Goal: Task Accomplishment & Management: Manage account settings

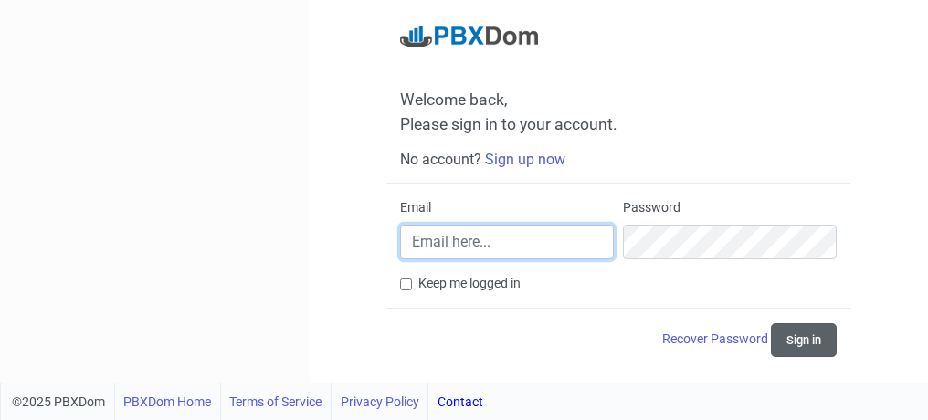
type input "[PERSON_NAME][EMAIL_ADDRESS][PERSON_NAME][DOMAIN_NAME]"
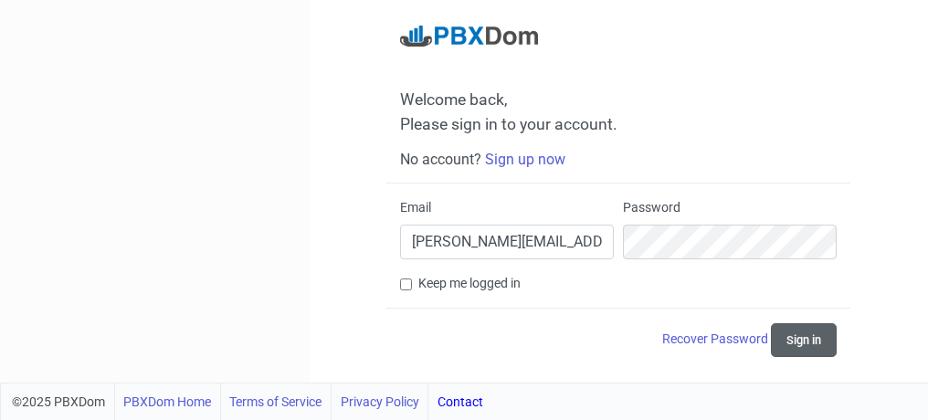
click at [806, 341] on button "Sign in" at bounding box center [804, 340] width 66 height 34
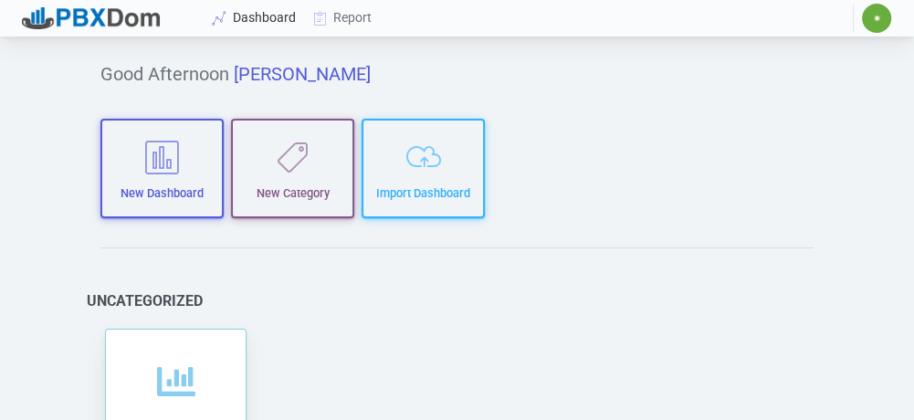
click at [262, 26] on link "Dashboard" at bounding box center [255, 18] width 100 height 34
click at [248, 18] on link "Dashboard" at bounding box center [255, 18] width 100 height 34
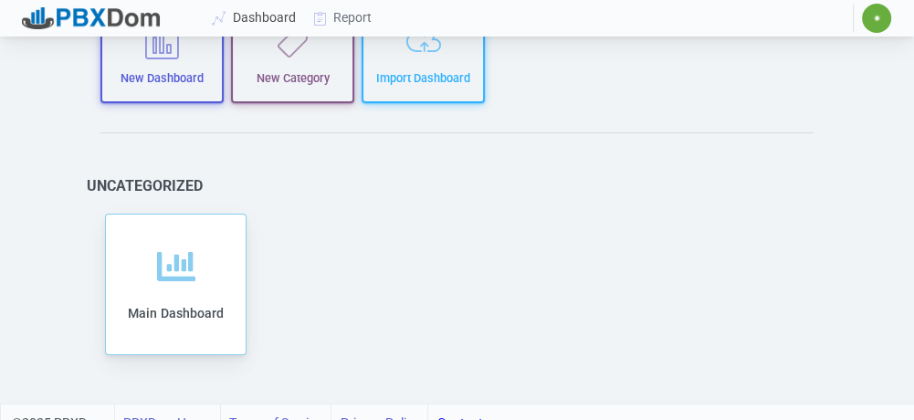
scroll to position [135, 0]
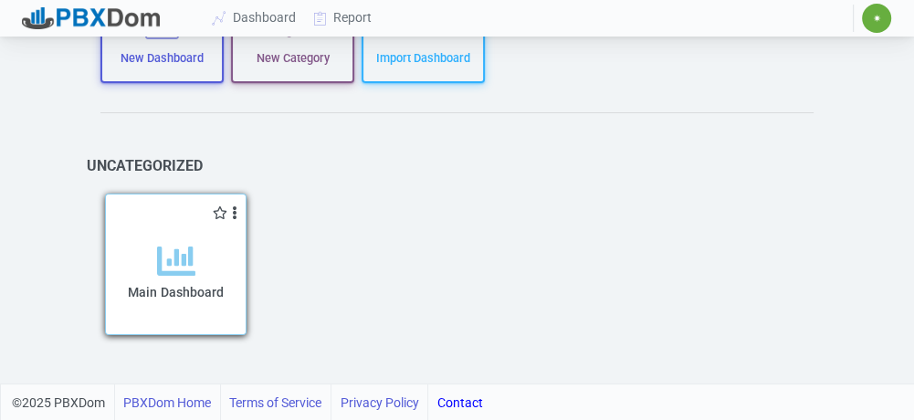
click at [194, 259] on icon at bounding box center [176, 261] width 38 height 38
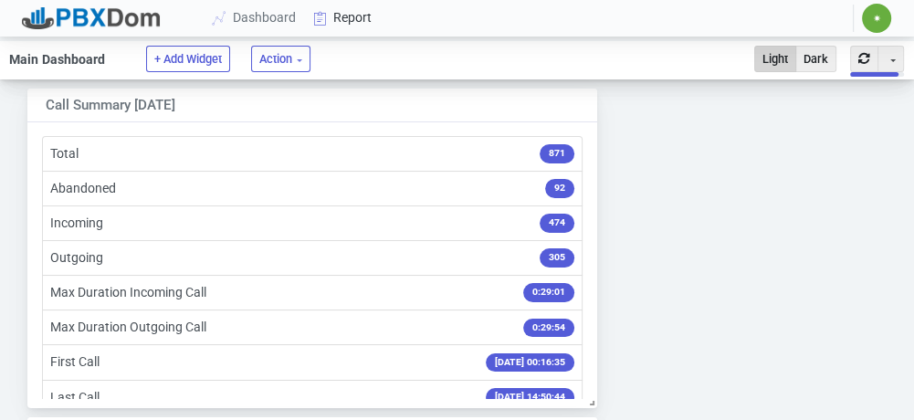
click at [343, 14] on link "Report" at bounding box center [343, 18] width 76 height 34
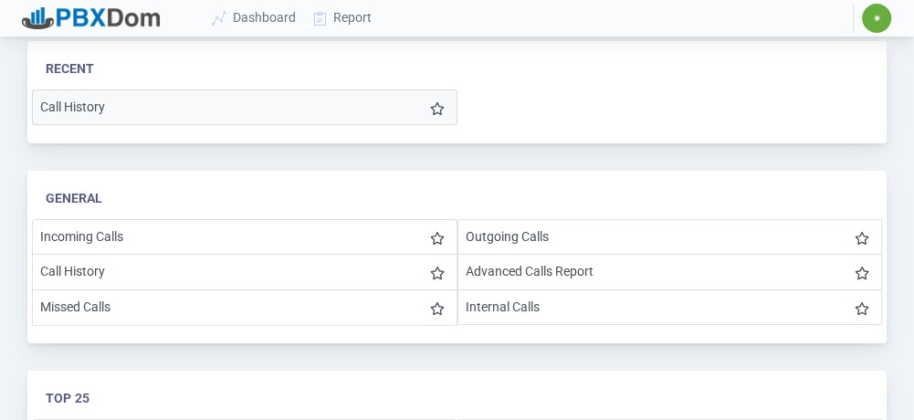
click at [128, 106] on li "Call History" at bounding box center [245, 107] width 426 height 36
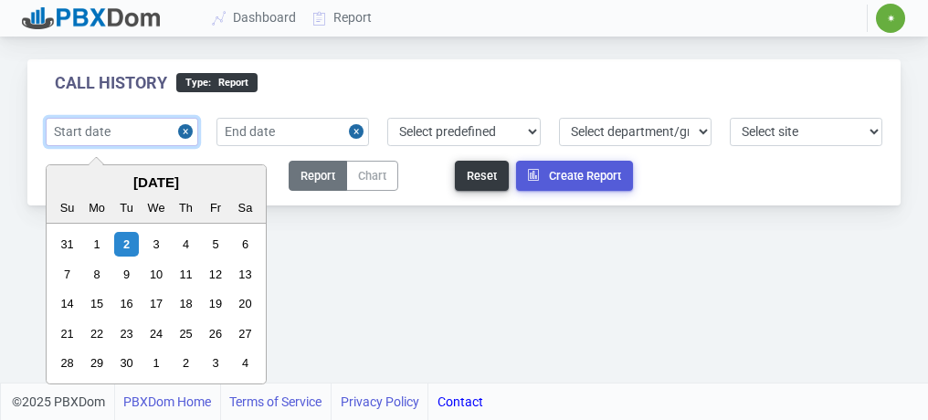
click at [144, 136] on input "text" at bounding box center [122, 132] width 152 height 28
click at [66, 237] on div "31" at bounding box center [67, 244] width 25 height 25
type input "[DATE]"
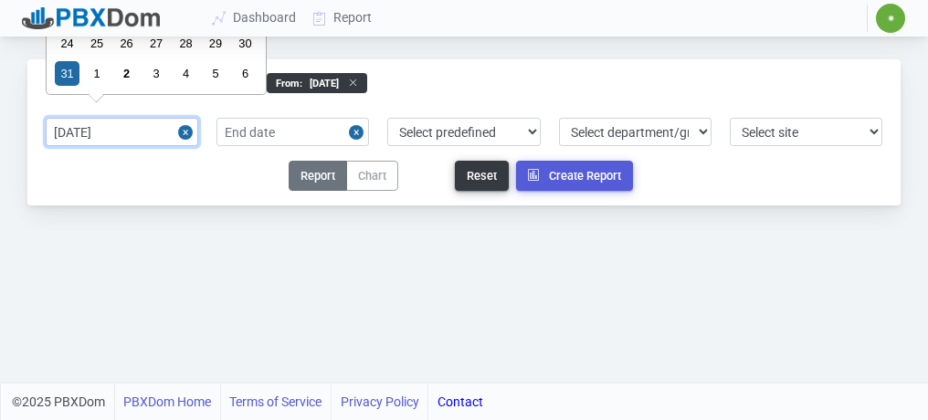
click at [126, 136] on input "[DATE]" at bounding box center [122, 132] width 152 height 28
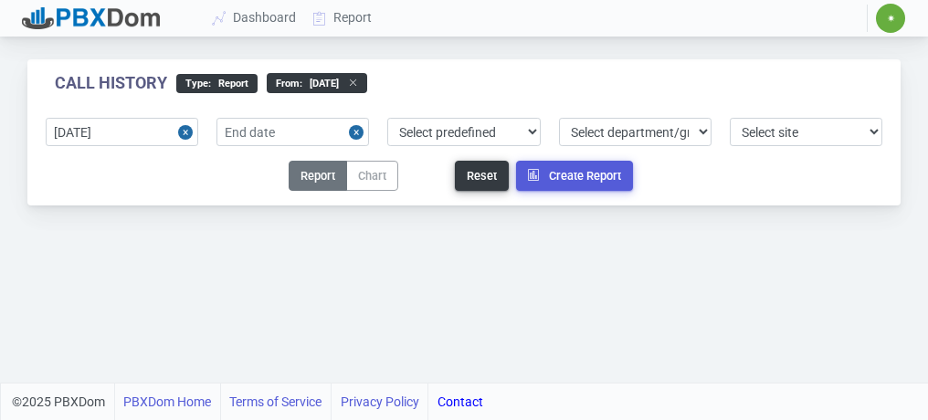
click at [183, 131] on button "Close" at bounding box center [188, 132] width 20 height 28
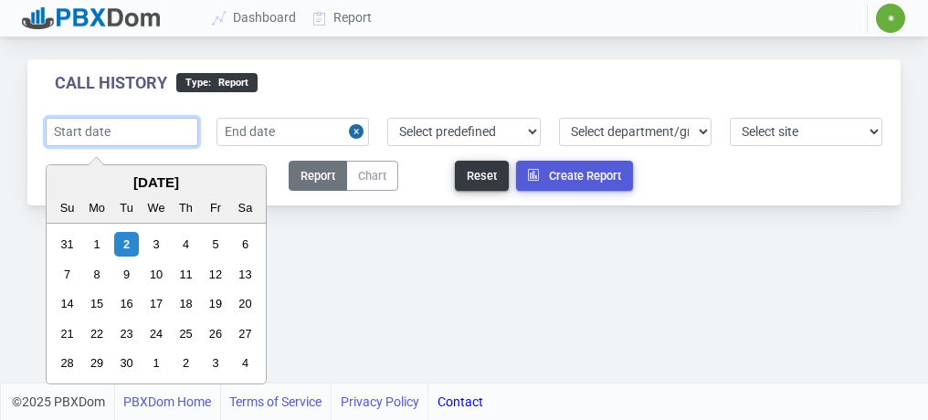
click at [152, 131] on input "text" at bounding box center [122, 132] width 152 height 28
click at [323, 267] on div "Call History type : Report Previous Month Next Month [DATE] Su Mo Tu We Th Fr S…" at bounding box center [464, 191] width 928 height 383
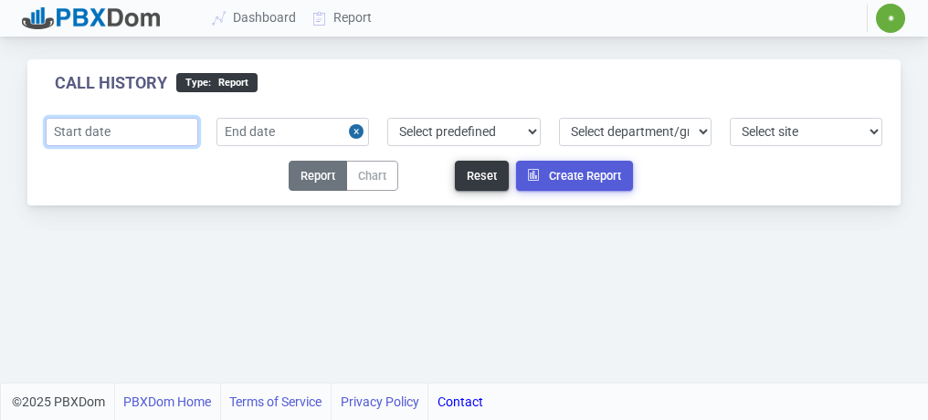
click at [150, 127] on input "text" at bounding box center [122, 132] width 152 height 28
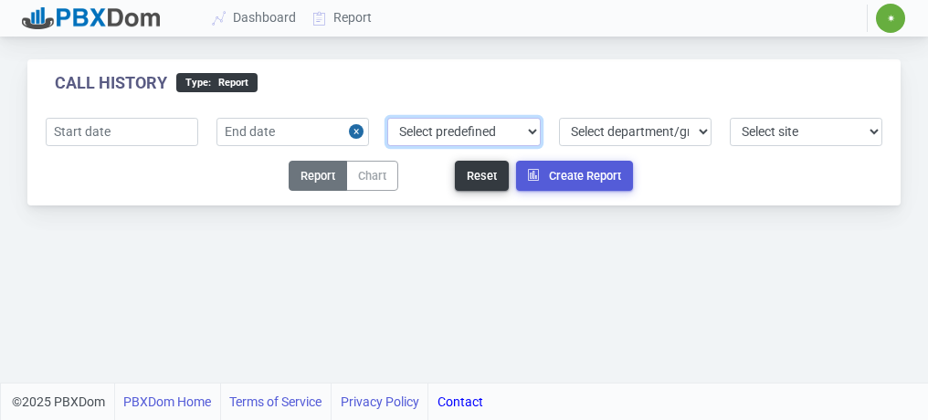
click at [531, 130] on select "Select predefined [DATE] [DATE] Current Year Current Month Current Week Previou…" at bounding box center [463, 132] width 152 height 28
select select "2"
click at [387, 118] on select "Select predefined [DATE] [DATE] Current Year Current Month Current Week Previou…" at bounding box center [463, 132] width 152 height 28
type input "[DATE]"
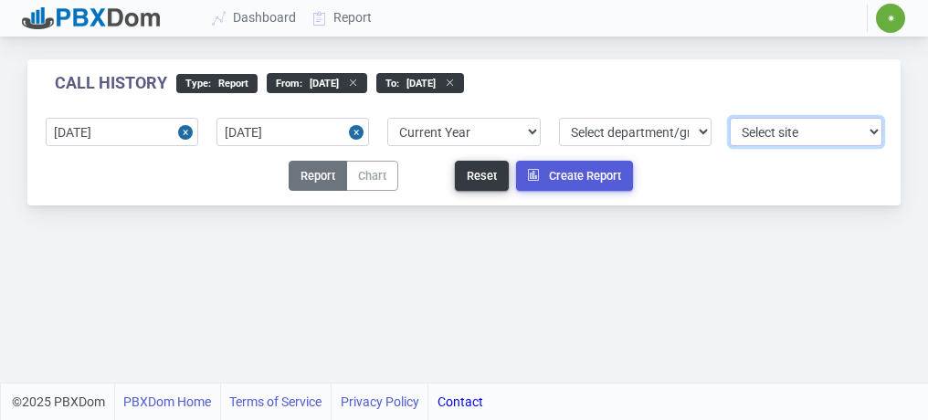
click at [807, 129] on select "Select site 1" at bounding box center [806, 132] width 152 height 28
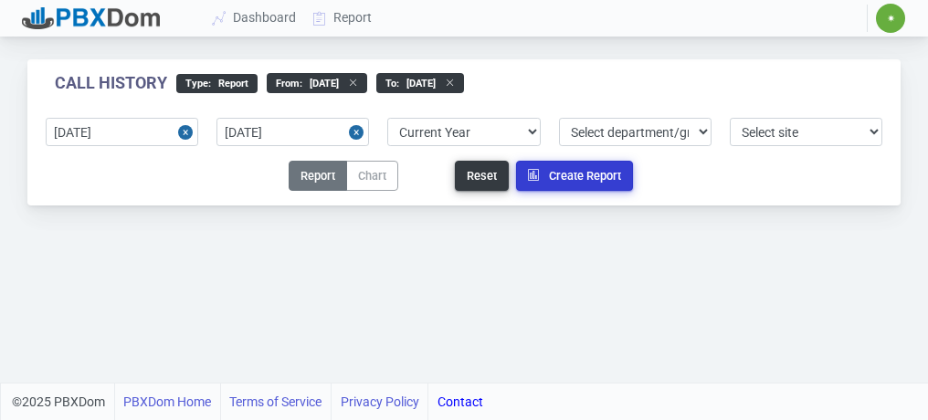
click at [595, 175] on button "Create Report" at bounding box center [574, 176] width 117 height 30
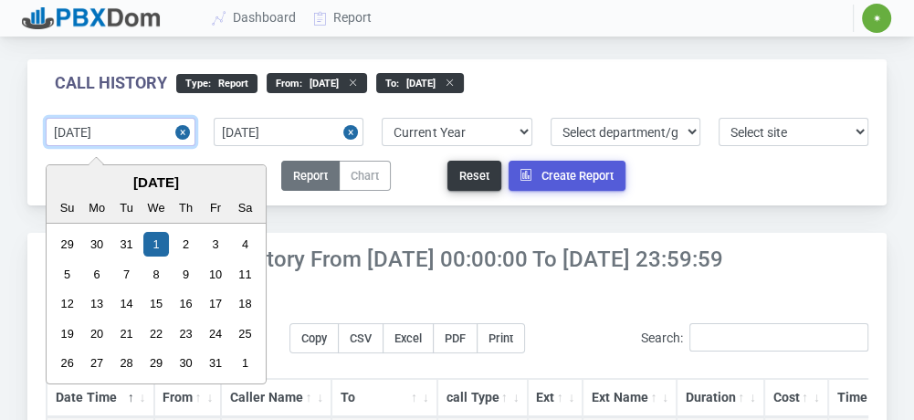
click at [100, 128] on input "[DATE]" at bounding box center [121, 132] width 150 height 28
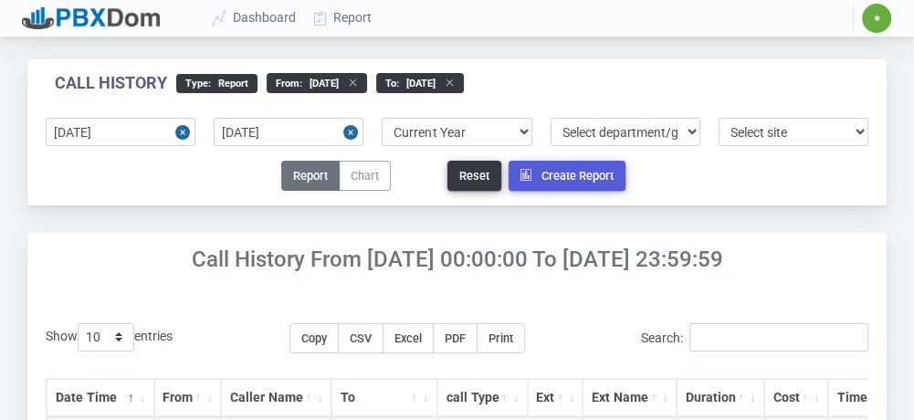
drag, startPoint x: 384, startPoint y: 102, endPoint x: 505, endPoint y: 126, distance: 122.9
click at [389, 108] on div "Call History type : Report From : [DATE] to : [DATE] [DATE] [DATE] Select prede…" at bounding box center [456, 132] width 859 height 146
click at [563, 176] on button "Create Report" at bounding box center [567, 176] width 117 height 30
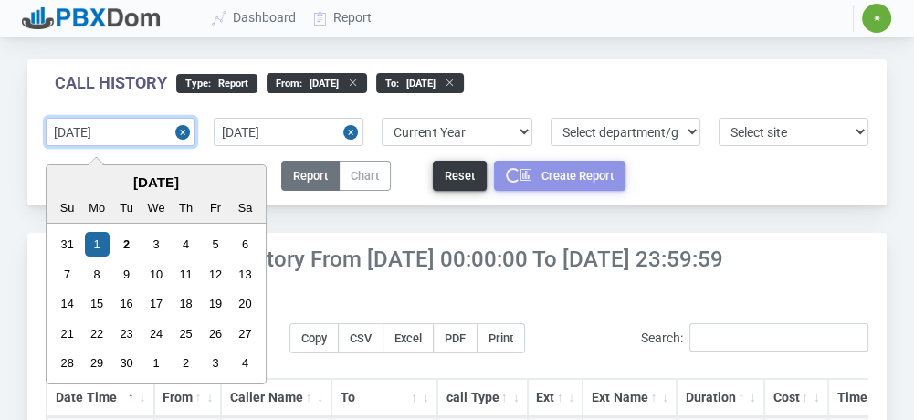
click at [150, 127] on input "[DATE]" at bounding box center [121, 132] width 150 height 28
drag, startPoint x: 101, startPoint y: 128, endPoint x: 182, endPoint y: 135, distance: 80.7
click at [103, 129] on input "[DATE]" at bounding box center [121, 132] width 150 height 28
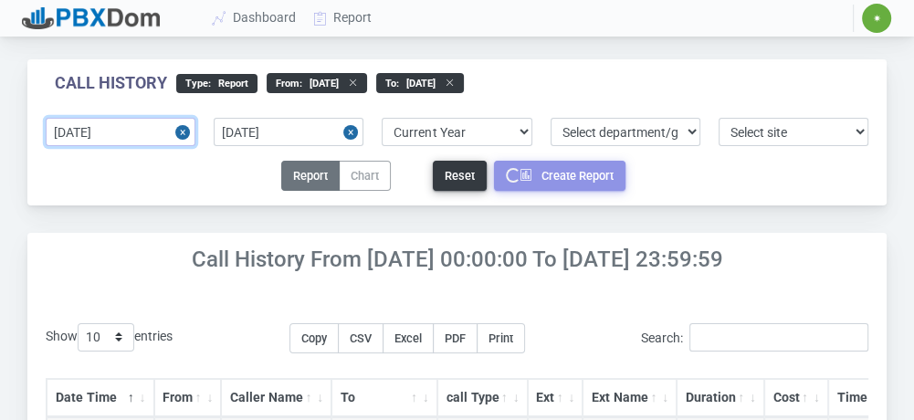
type input "[DATE]"
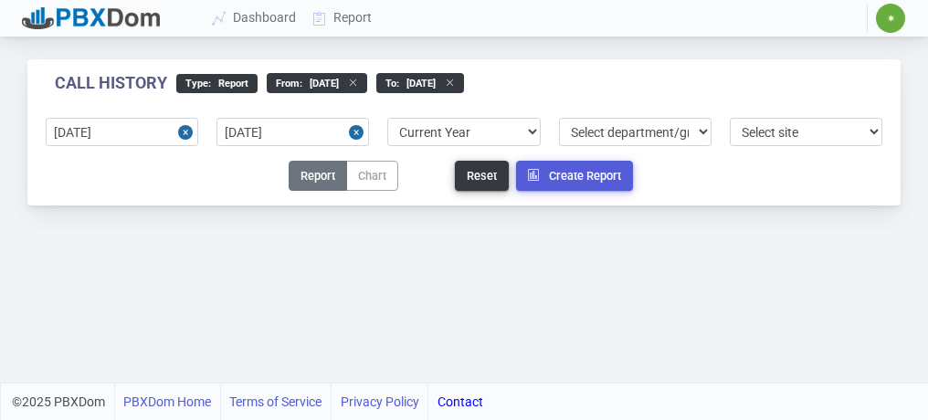
select select "2"
click at [553, 179] on button "Create Report" at bounding box center [574, 176] width 117 height 30
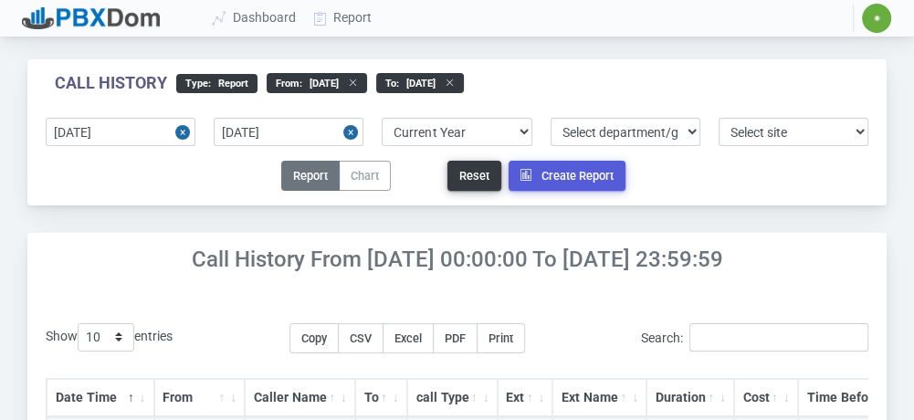
click at [885, 17] on span "✷" at bounding box center [876, 18] width 29 height 29
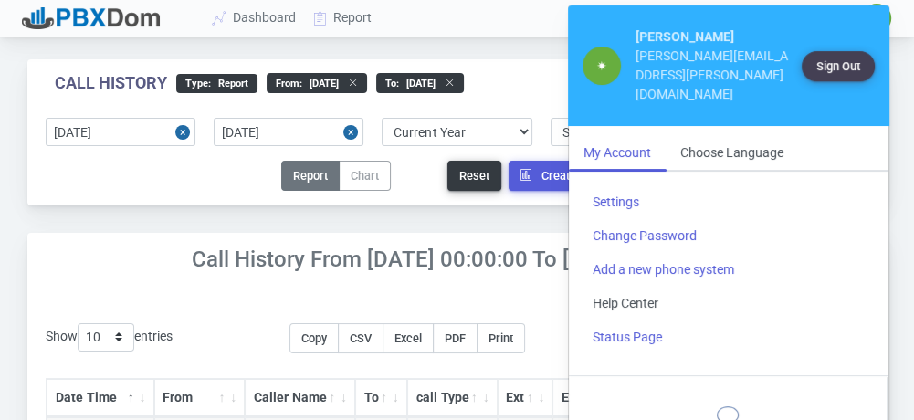
click at [622, 289] on link "Help Center" at bounding box center [728, 304] width 301 height 34
click at [406, 16] on div "Dashboard Report ✷ ✷ Ryan Caravella ryan.caravella@norandaalumina.com Sign Out …" at bounding box center [548, 18] width 731 height 37
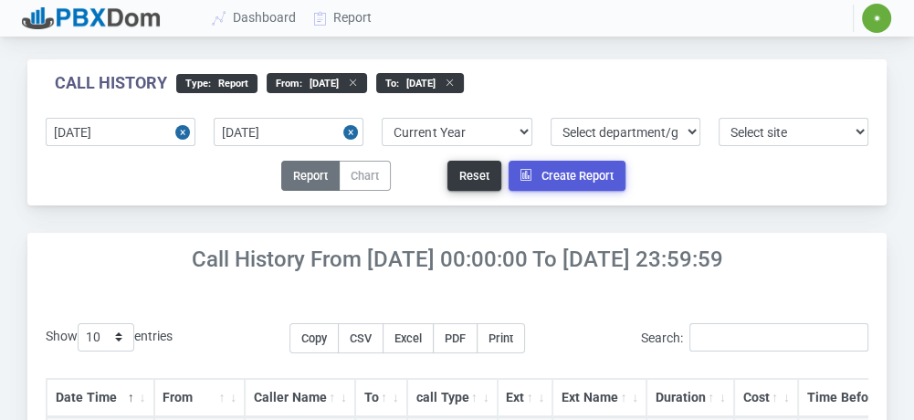
click at [181, 132] on button "Close" at bounding box center [185, 132] width 20 height 28
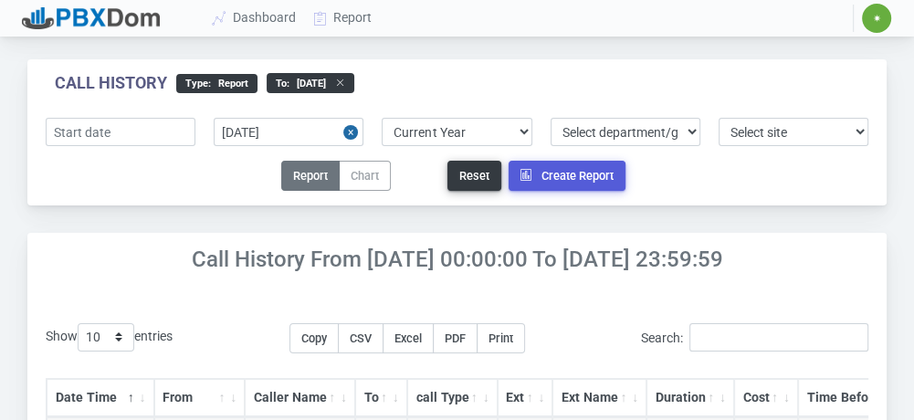
click at [352, 135] on button "Close" at bounding box center [353, 132] width 20 height 28
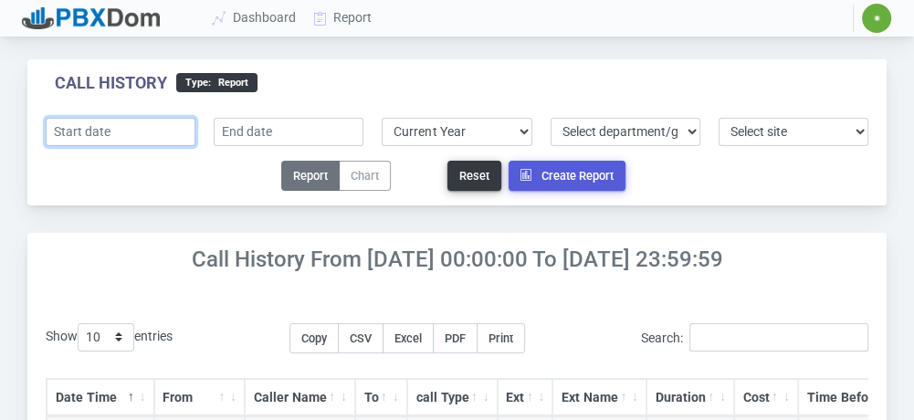
click at [161, 130] on input "text" at bounding box center [121, 132] width 150 height 28
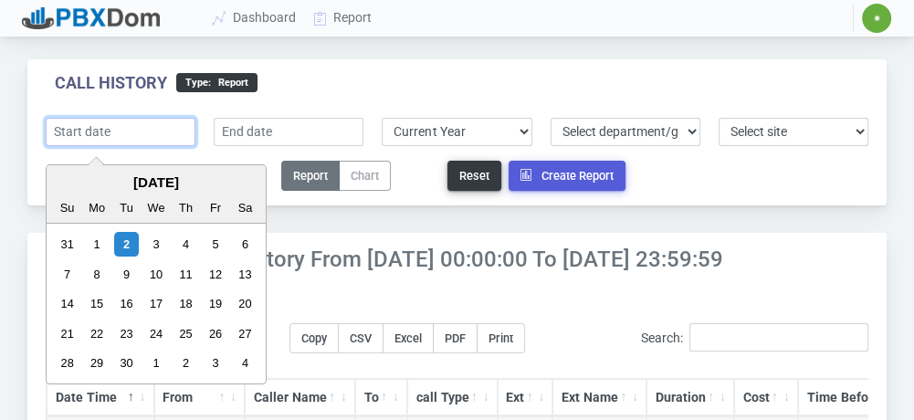
click at [129, 128] on input "text" at bounding box center [121, 132] width 150 height 28
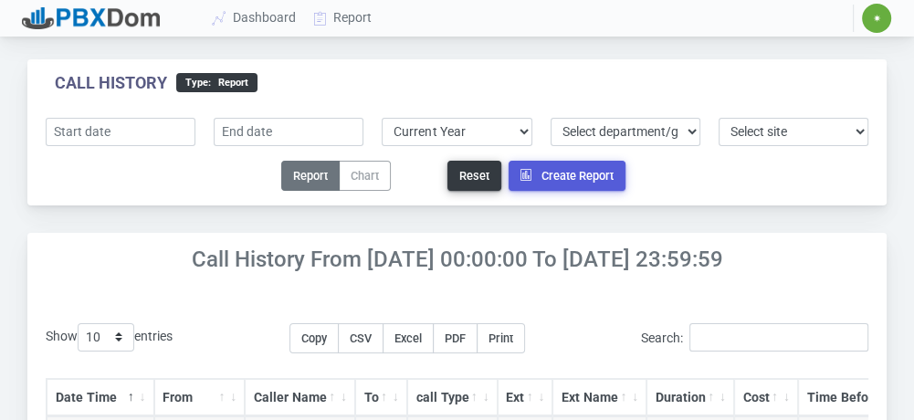
click at [292, 217] on div "Call History type : Report Select predefined Today Yesterday Current Year Curre…" at bounding box center [457, 145] width 887 height 173
click at [343, 16] on link "Report" at bounding box center [343, 18] width 76 height 34
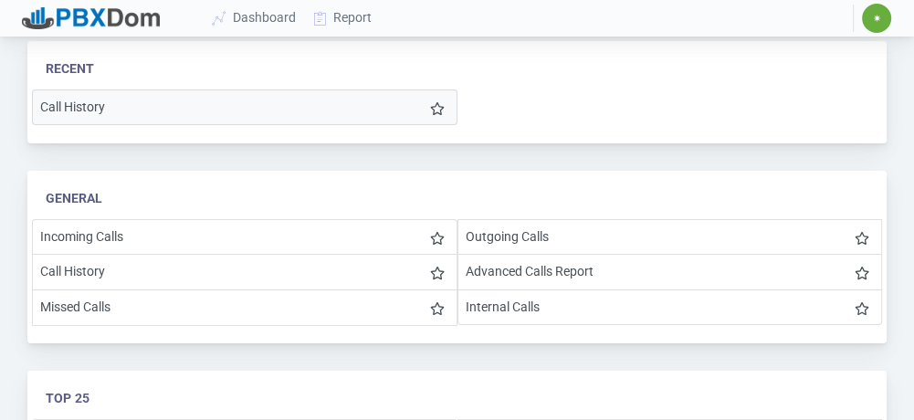
click at [96, 106] on li "Call History" at bounding box center [245, 107] width 426 height 36
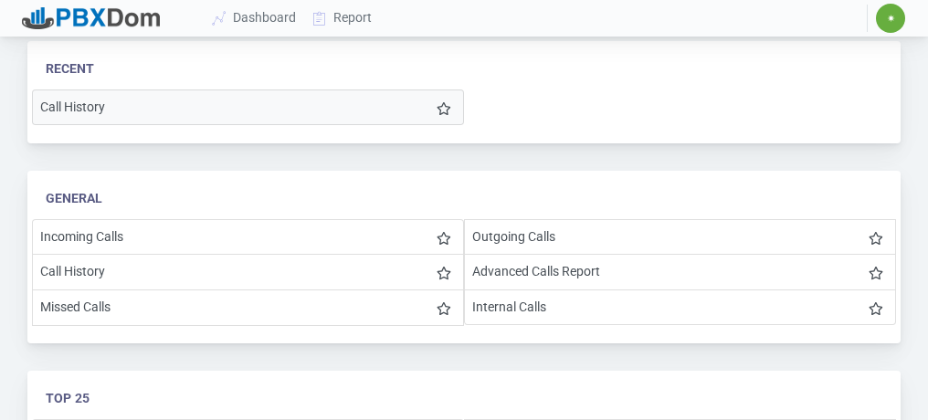
select select "2"
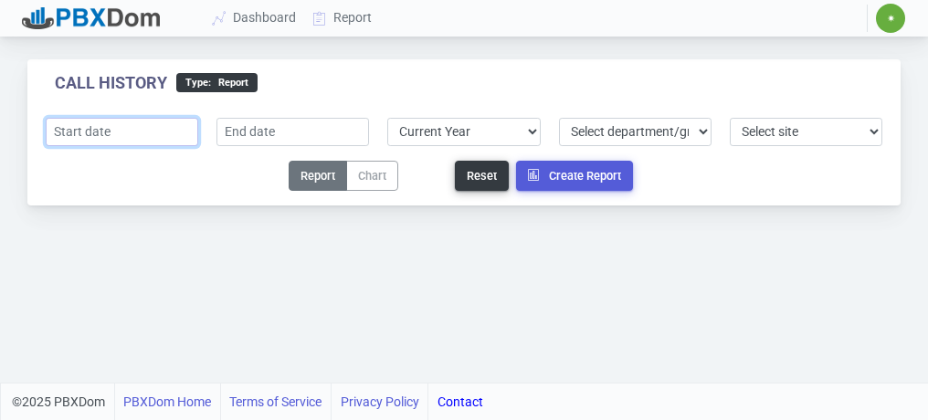
click at [142, 131] on input "text" at bounding box center [122, 132] width 152 height 28
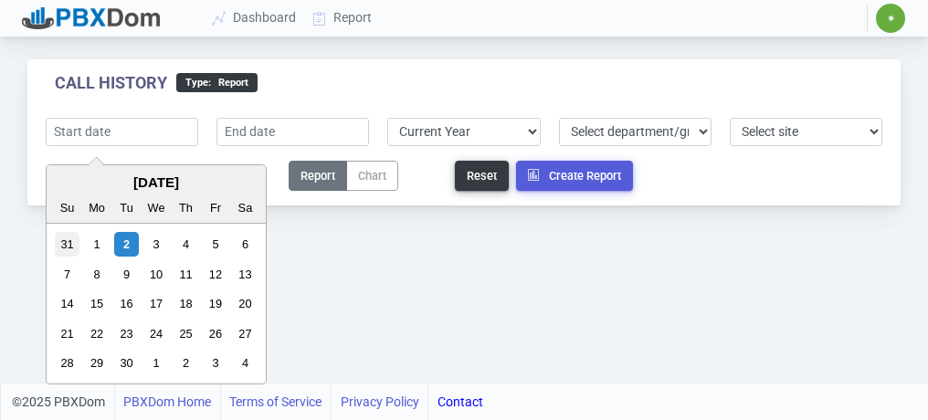
click at [68, 245] on div "31" at bounding box center [67, 244] width 25 height 25
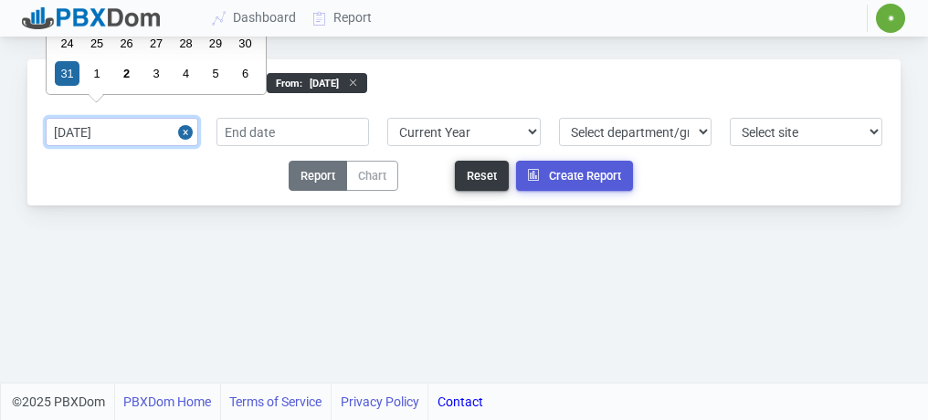
click at [79, 131] on input "[DATE]" at bounding box center [122, 132] width 152 height 28
click at [102, 129] on input "[DATE]" at bounding box center [122, 132] width 152 height 28
click at [101, 131] on input "[DATE]" at bounding box center [122, 132] width 152 height 28
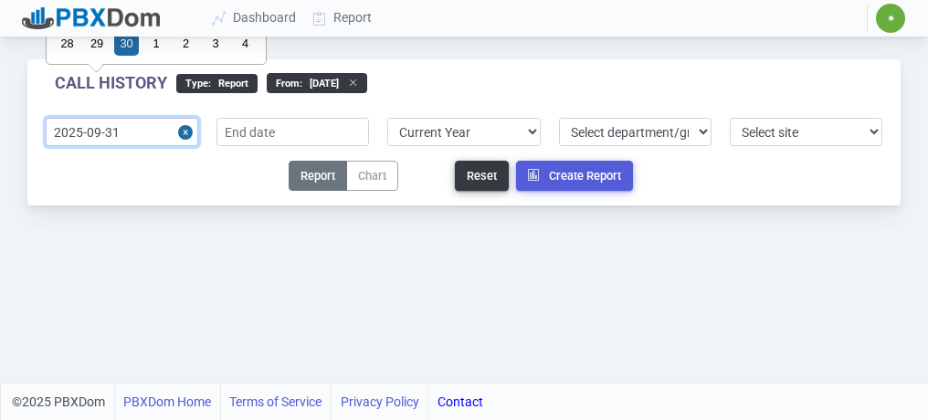
click at [147, 128] on input "2025-09-31" at bounding box center [122, 132] width 152 height 28
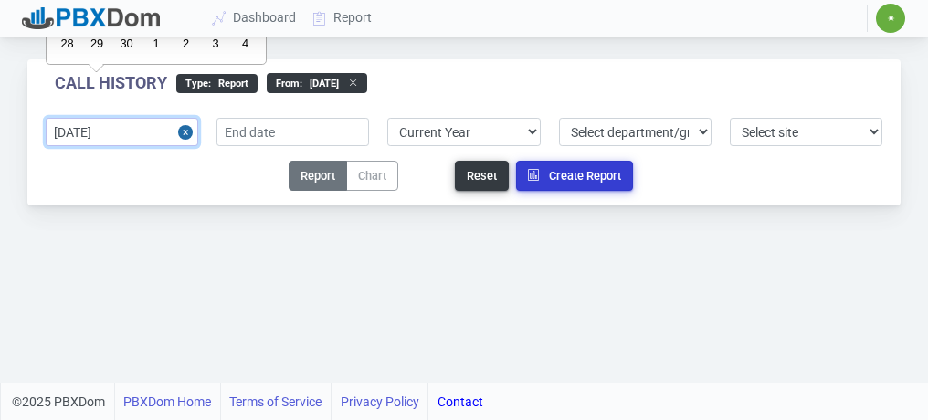
type input "2025-09-02"
click at [570, 179] on button "Create Report" at bounding box center [574, 176] width 117 height 30
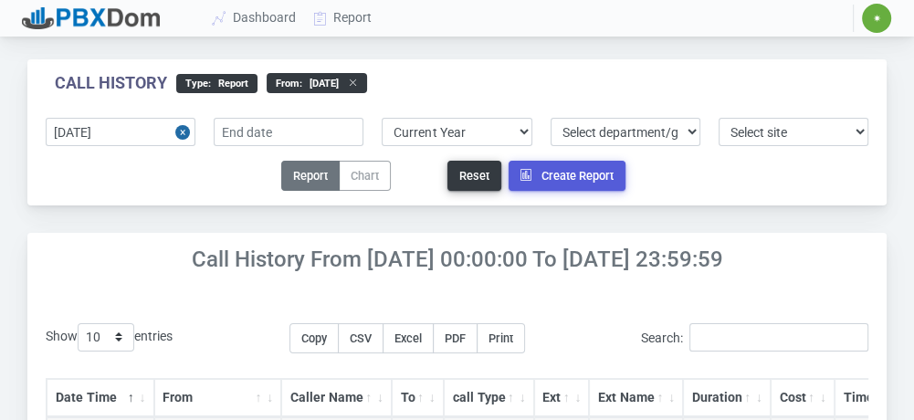
click at [871, 16] on span "✷" at bounding box center [876, 18] width 29 height 29
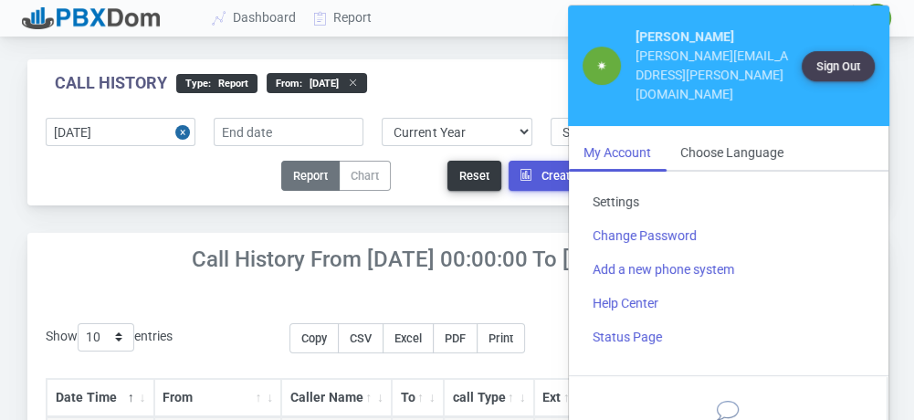
click at [617, 185] on link "Settings" at bounding box center [728, 202] width 301 height 34
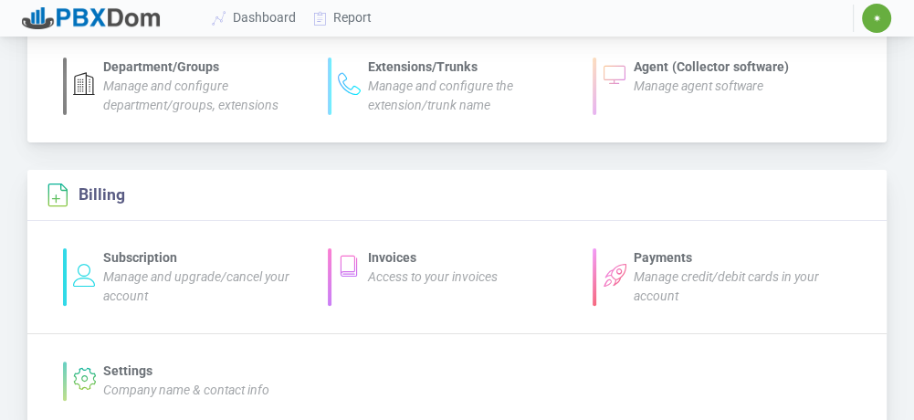
scroll to position [365, 0]
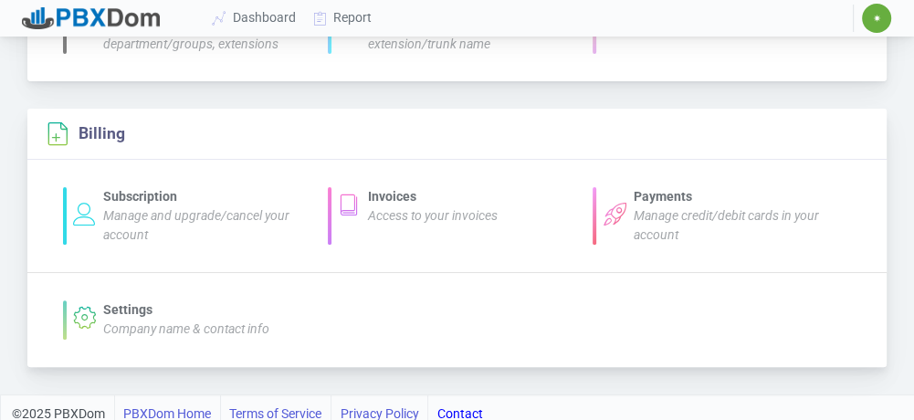
click at [400, 204] on div "Invoices" at bounding box center [433, 196] width 130 height 19
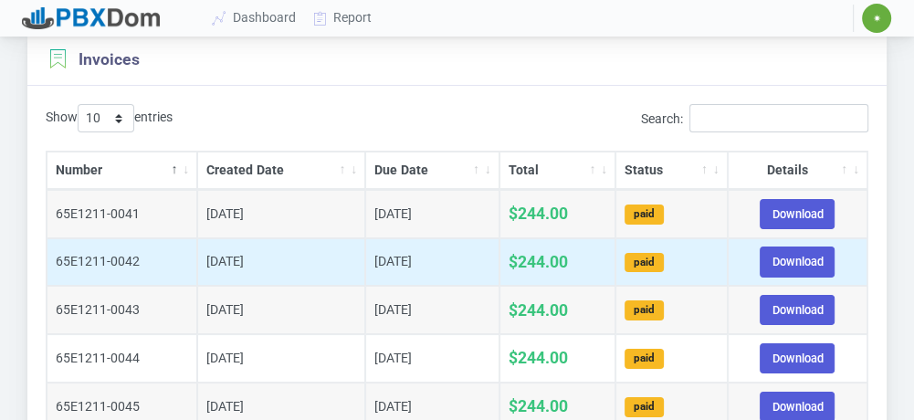
scroll to position [91, 0]
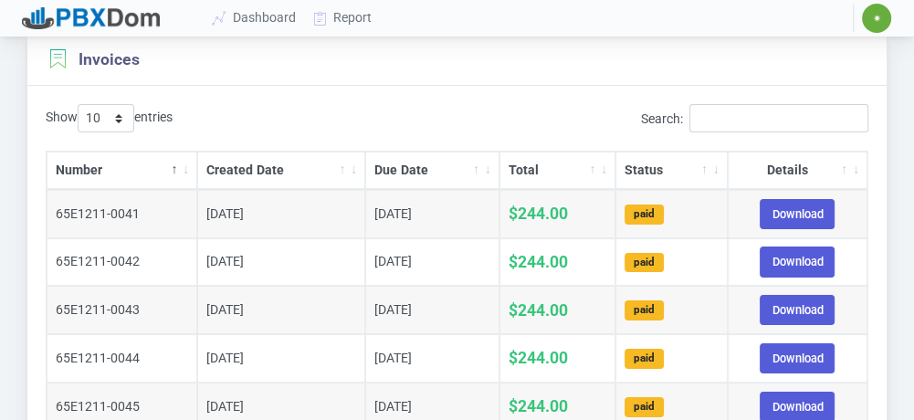
click at [250, 168] on th "Created Date" at bounding box center [281, 171] width 168 height 38
click at [271, 170] on th "Created Date" at bounding box center [281, 171] width 168 height 38
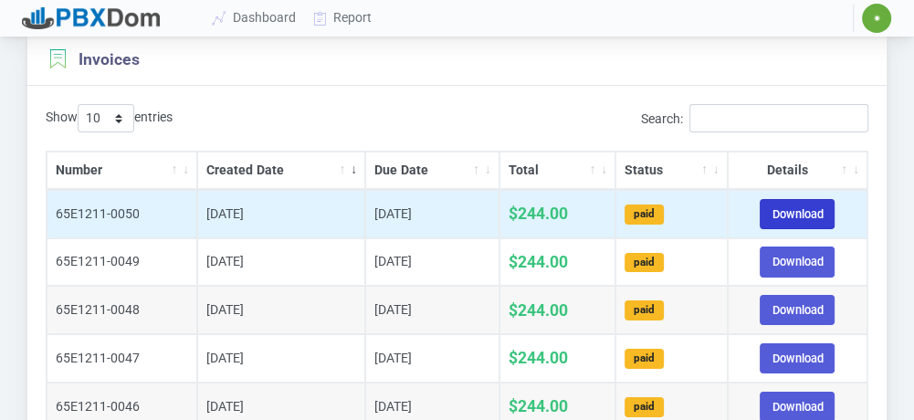
click at [797, 213] on link "Download" at bounding box center [797, 214] width 75 height 30
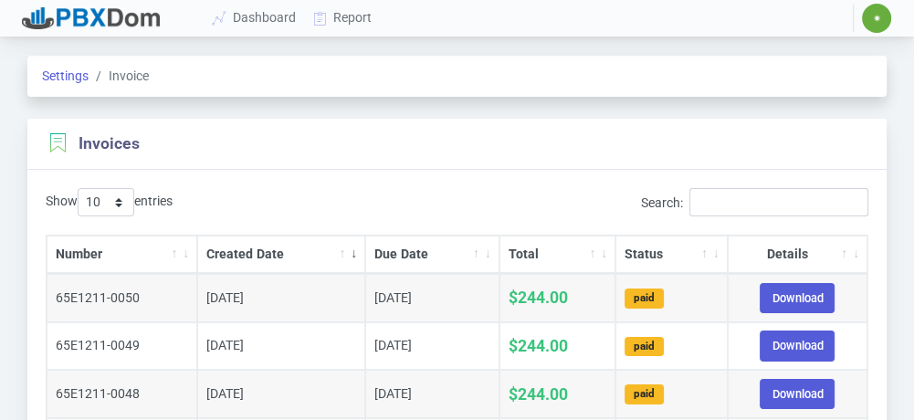
scroll to position [0, 0]
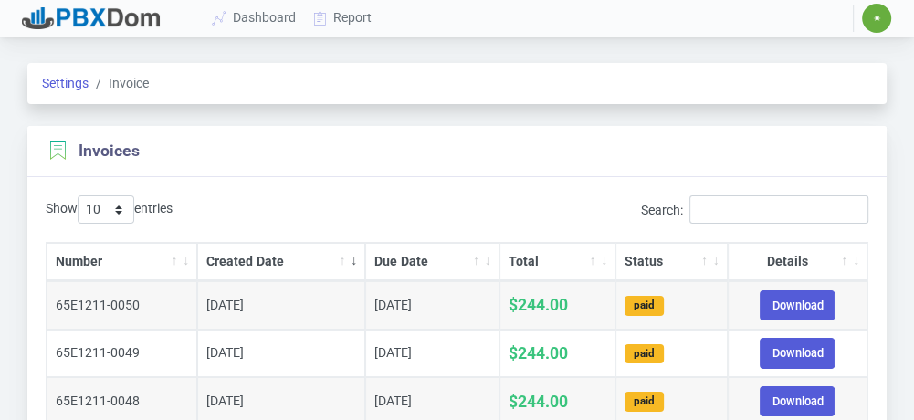
scroll to position [365, 0]
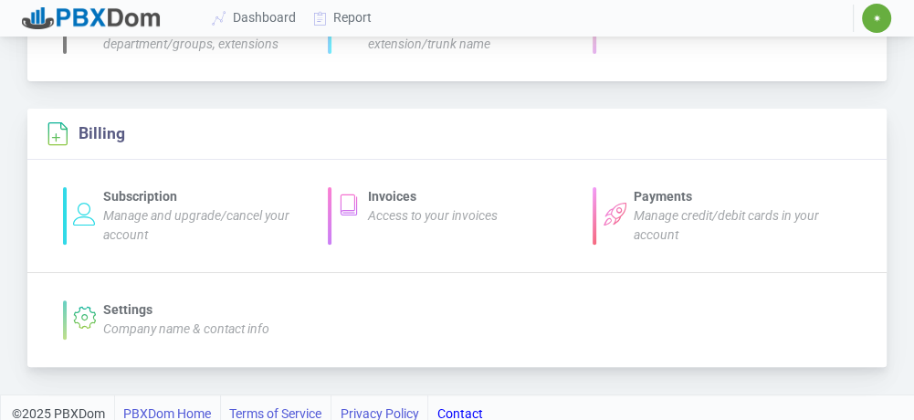
click at [164, 197] on div "Subscription" at bounding box center [206, 196] width 207 height 19
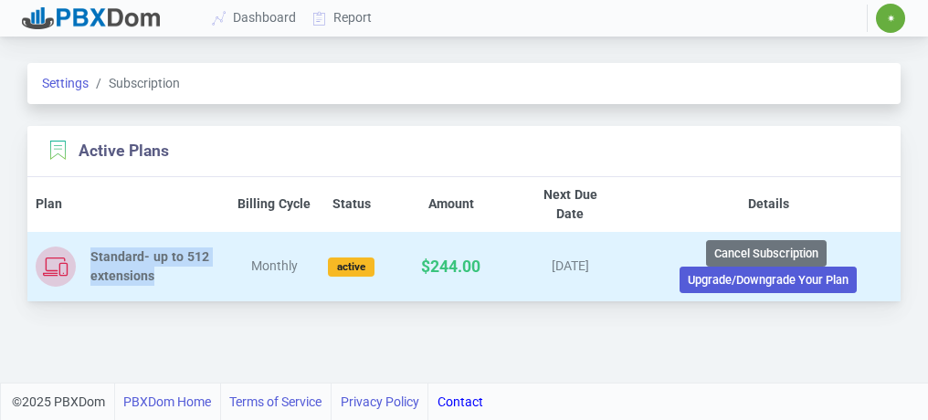
drag, startPoint x: 167, startPoint y: 255, endPoint x: 95, endPoint y: 238, distance: 74.0
click at [95, 247] on div "Standard- up to 512 extensions" at bounding box center [155, 266] width 131 height 38
click at [711, 267] on button "Upgrade/Downgrade Your Plan" at bounding box center [767, 280] width 177 height 26
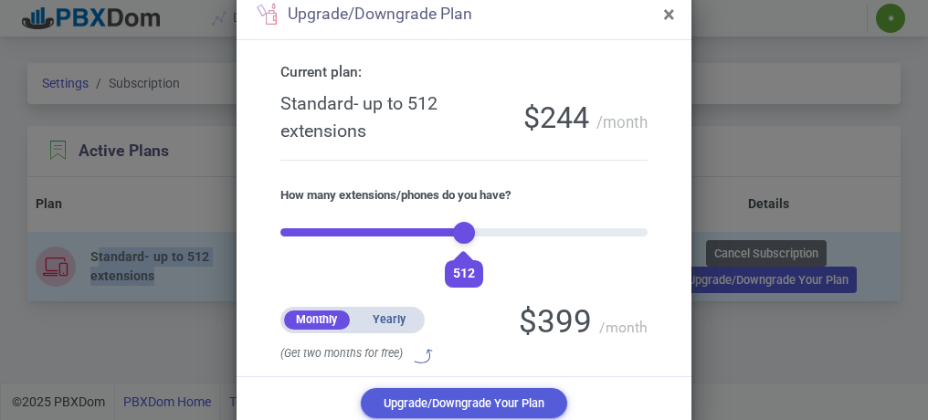
scroll to position [60, 0]
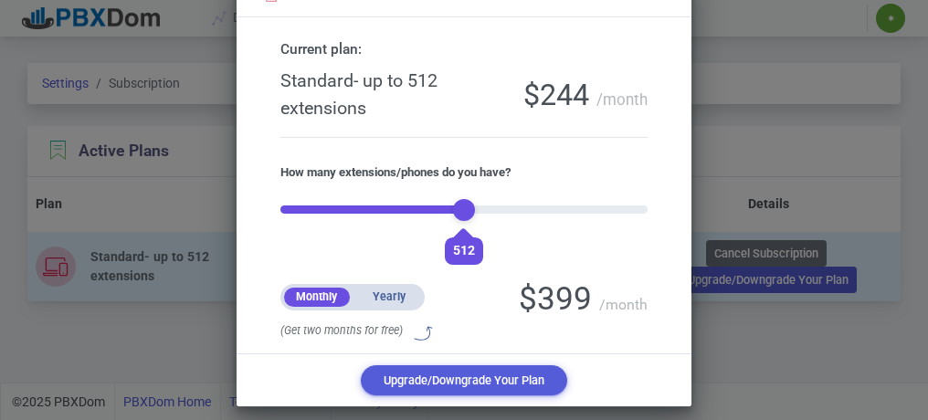
click at [734, 84] on div "Upgrade/Downgrade plan × Current plan: Standard- up to 512 extensions $ 244 / m…" at bounding box center [464, 210] width 928 height 420
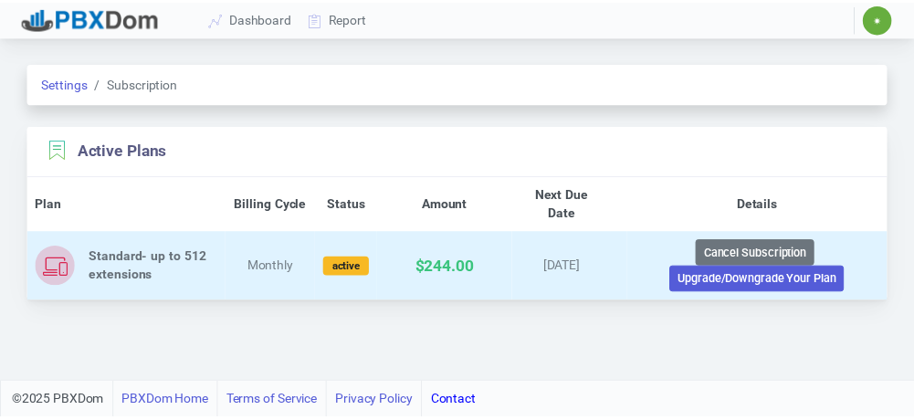
scroll to position [0, 0]
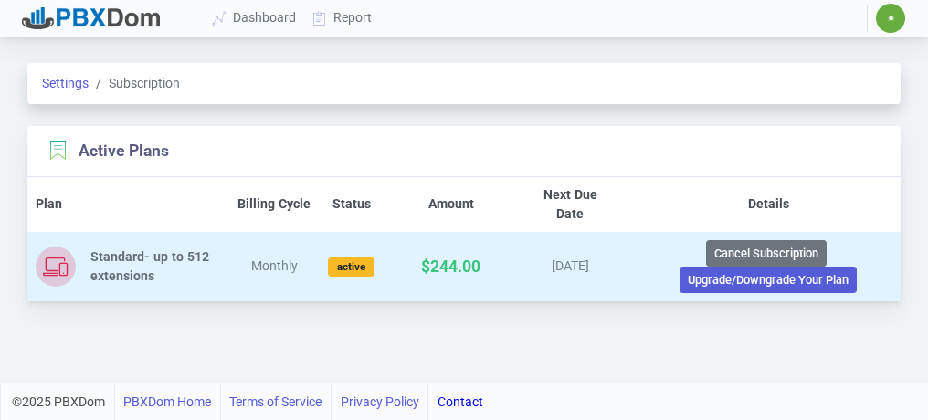
click at [891, 19] on span "✷" at bounding box center [891, 18] width 8 height 11
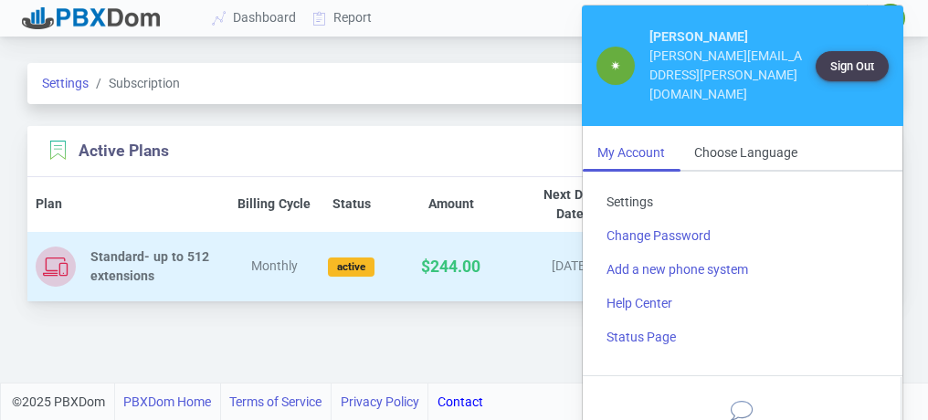
click at [624, 185] on link "Settings" at bounding box center [742, 202] width 301 height 34
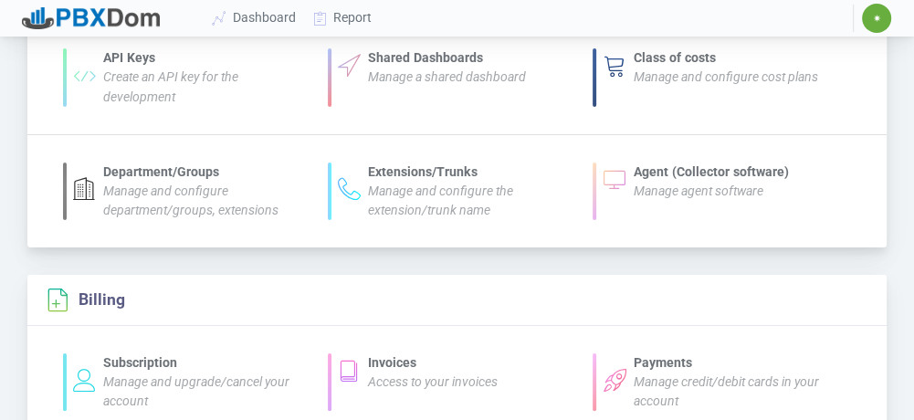
scroll to position [365, 0]
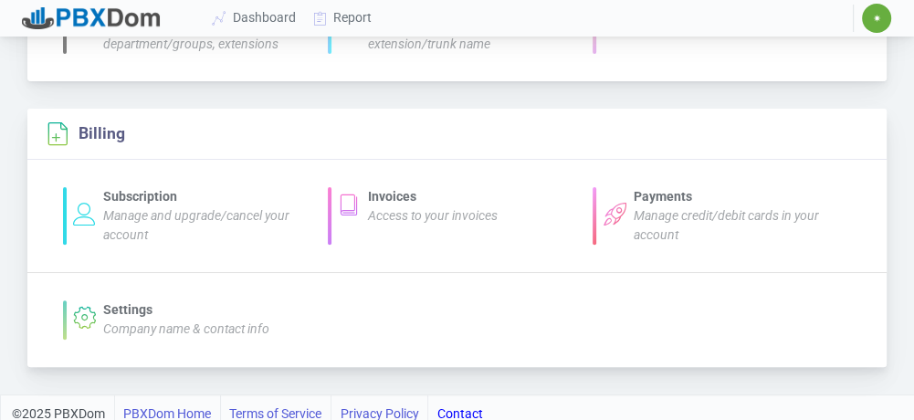
click at [673, 213] on icon "Manage credit/debit cards in your account" at bounding box center [726, 225] width 185 height 34
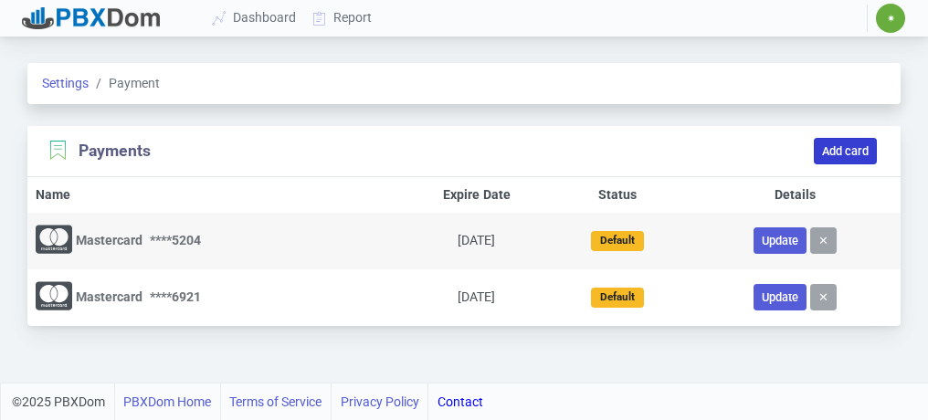
click at [854, 142] on button "Add card" at bounding box center [845, 151] width 63 height 26
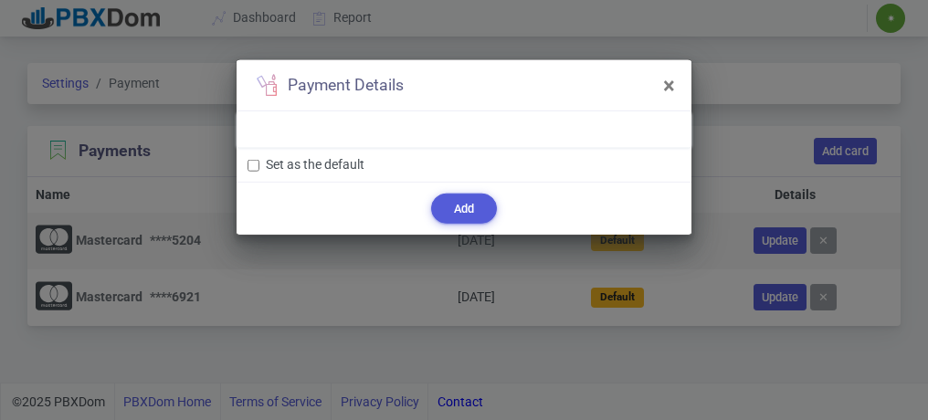
click at [271, 166] on label "Set as the default" at bounding box center [315, 164] width 99 height 19
click at [259, 166] on input "Set as the default" at bounding box center [253, 166] width 12 height 12
click at [285, 169] on label "Set as the default" at bounding box center [315, 164] width 99 height 19
click at [259, 169] on input "Set as the default" at bounding box center [253, 166] width 12 height 12
checkbox input "false"
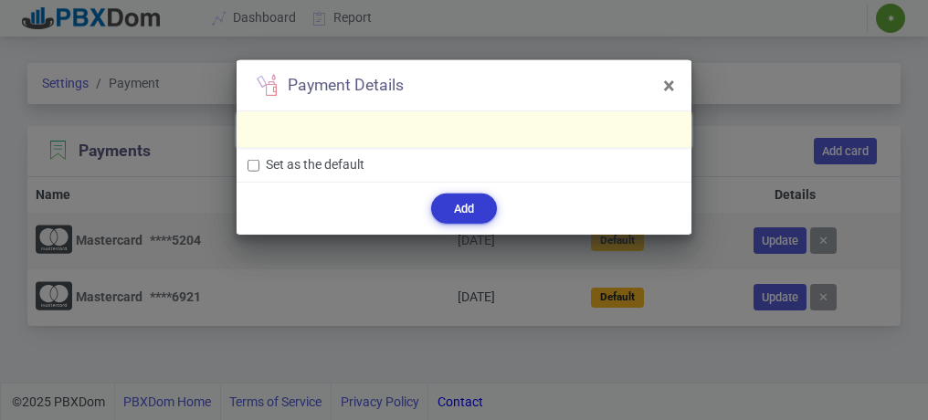
click at [466, 206] on button "Add" at bounding box center [464, 209] width 66 height 30
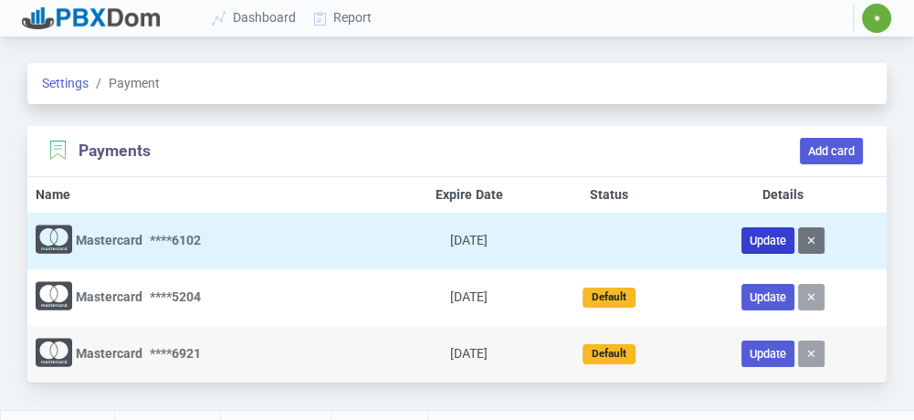
click at [753, 239] on button "Update" at bounding box center [767, 240] width 53 height 26
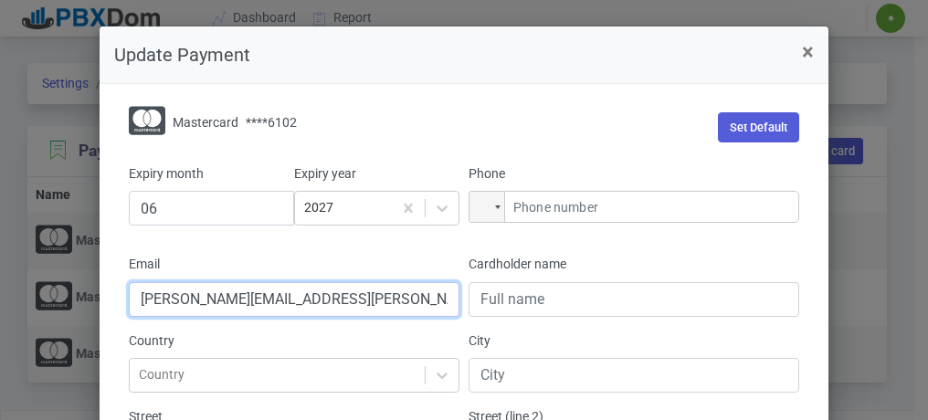
drag, startPoint x: 388, startPoint y: 300, endPoint x: 173, endPoint y: 344, distance: 219.0
click at [114, 312] on section "mastercard **** 6102 Set Default Expiry month 06 Expiry year 2027 Phone Phone E…" at bounding box center [463, 331] width 699 height 464
type input "carrie.prochaska@atalco.com"
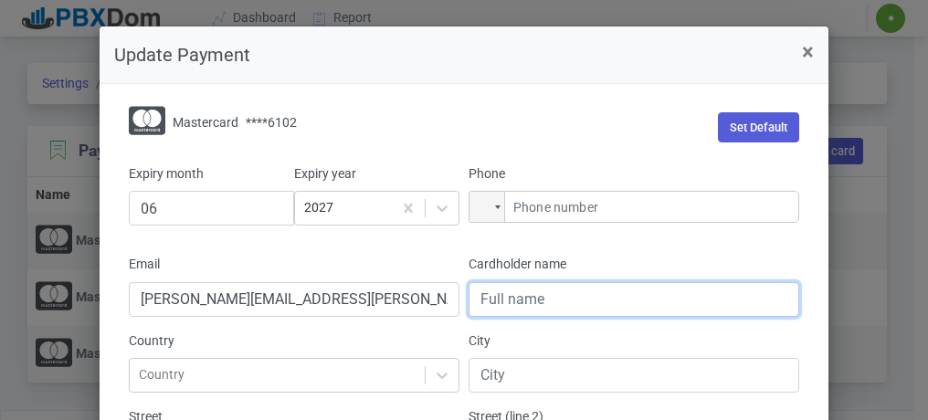
click at [530, 301] on input "Cardholder name" at bounding box center [633, 299] width 331 height 35
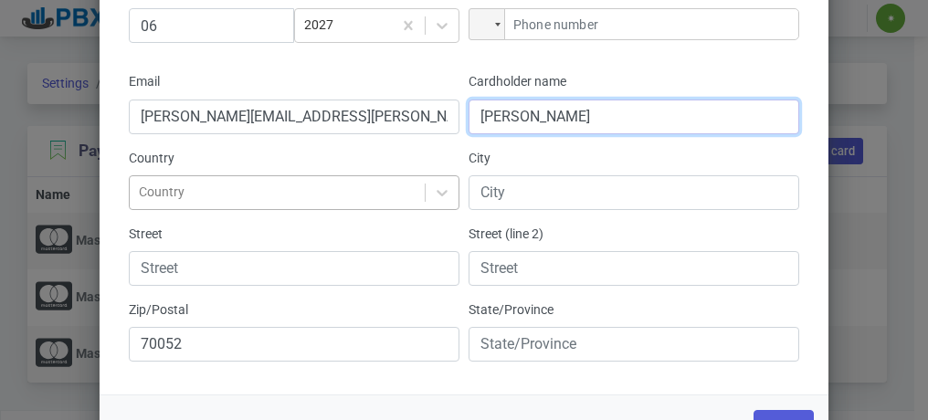
type input "Carrie ProChaska"
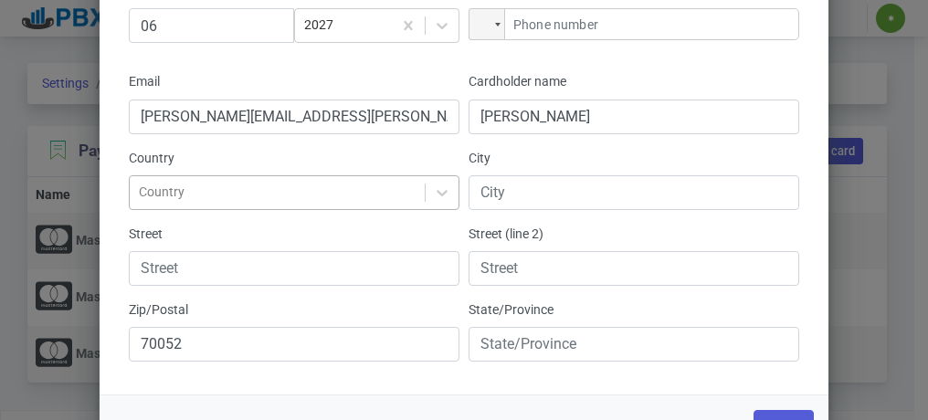
click at [276, 193] on div "Country" at bounding box center [294, 192] width 331 height 35
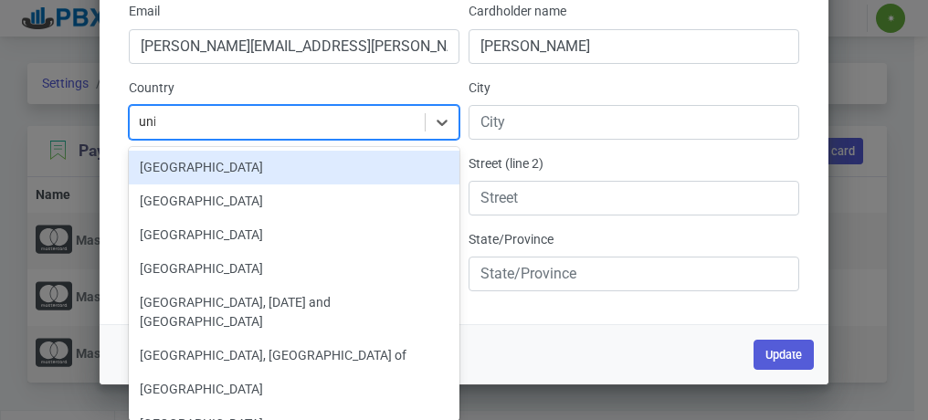
scroll to position [242, 0]
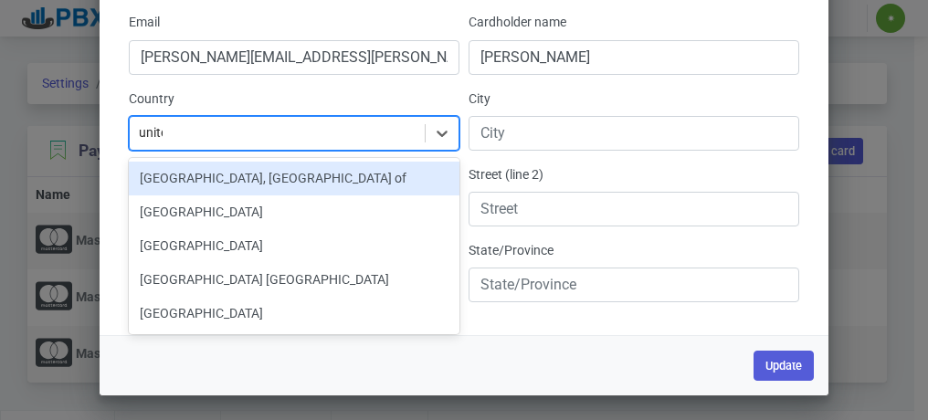
type input "united"
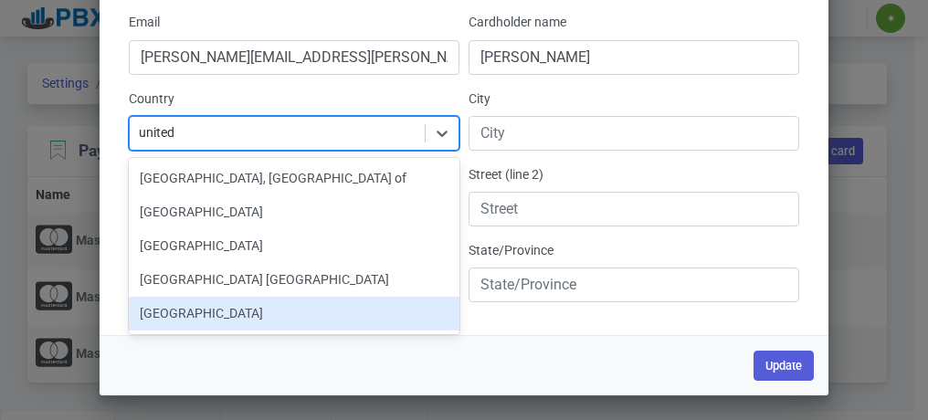
click at [187, 303] on div "United States" at bounding box center [294, 314] width 331 height 34
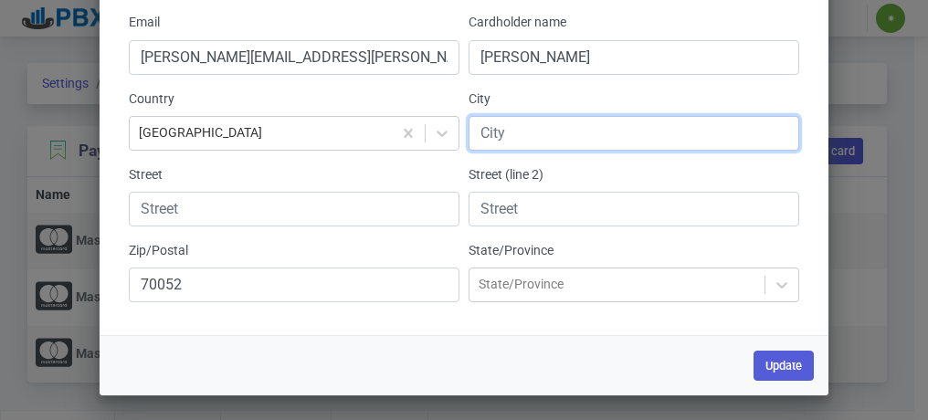
click at [540, 137] on input "City" at bounding box center [633, 133] width 331 height 35
type input "Gramercy"
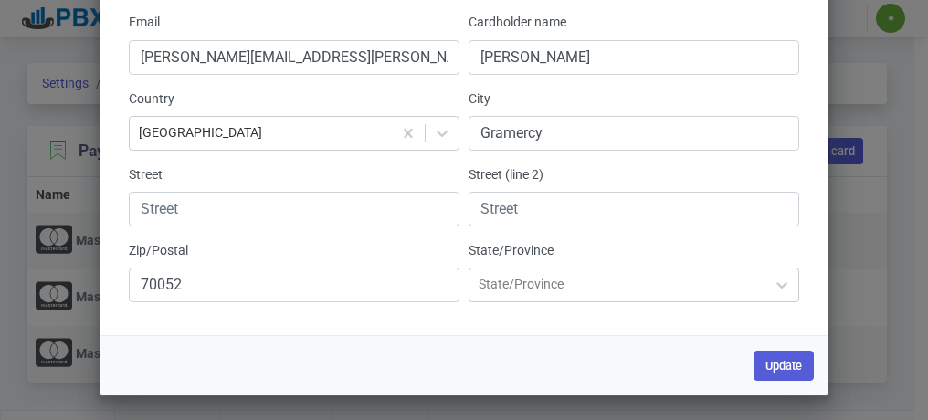
type input "+225 20 62 17 3"
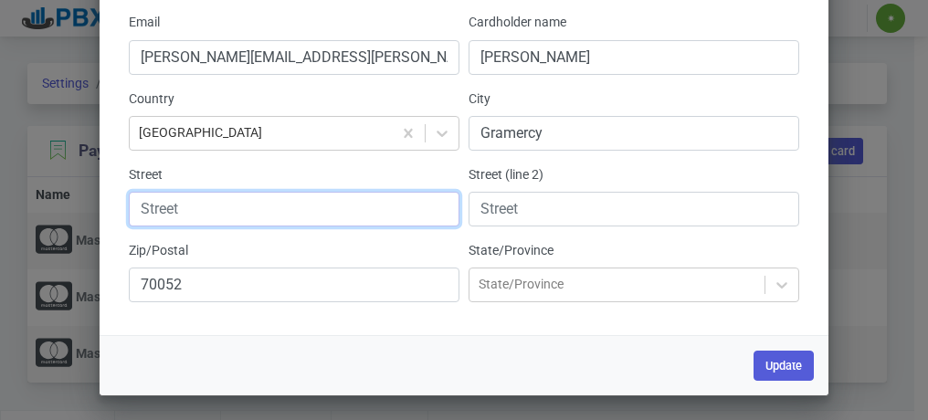
type input "1111 Airline Hwy. US 61"
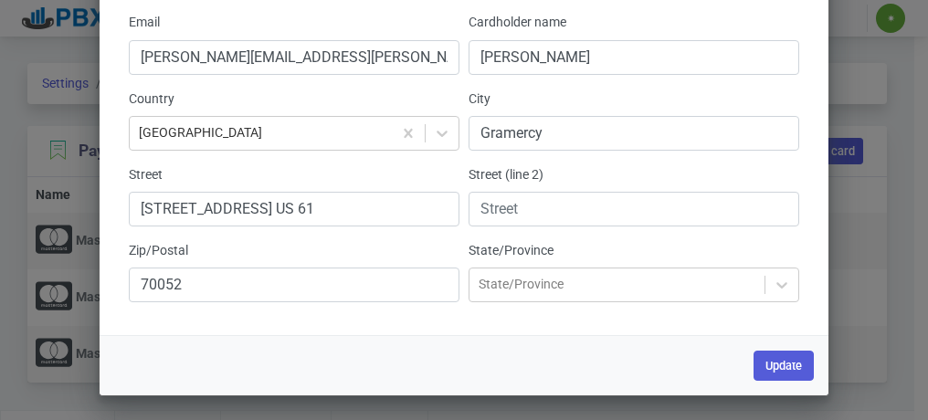
type input "Louisiana"
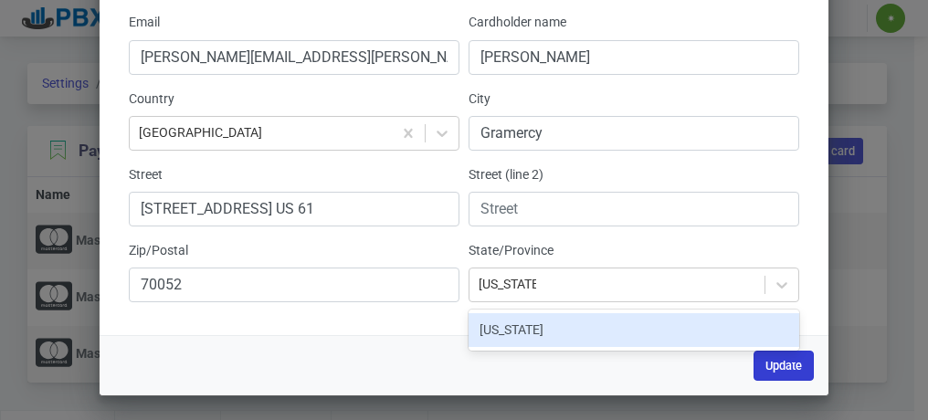
click at [774, 364] on button "Update" at bounding box center [783, 366] width 60 height 30
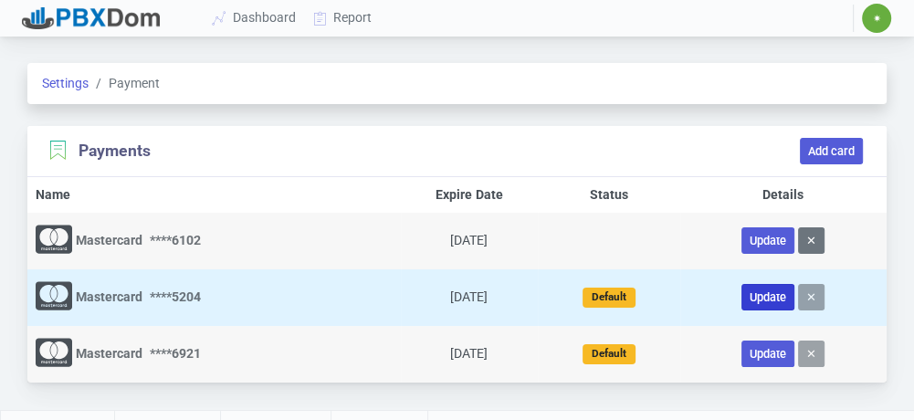
click at [758, 292] on button "Update" at bounding box center [767, 297] width 53 height 26
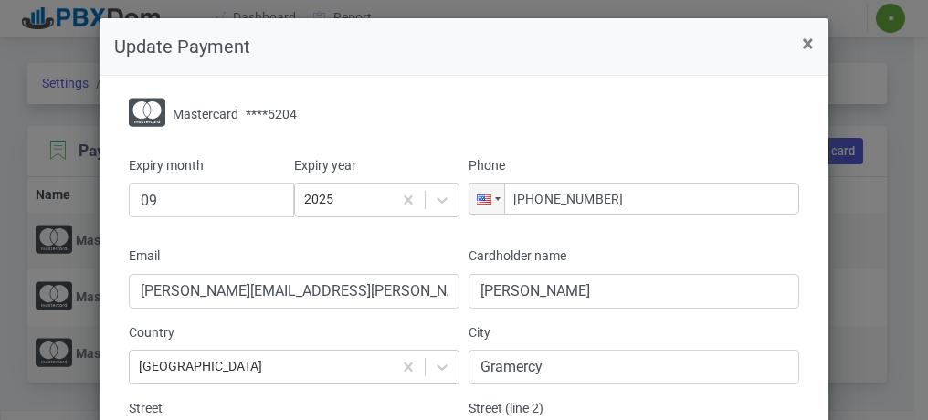
scroll to position [0, 0]
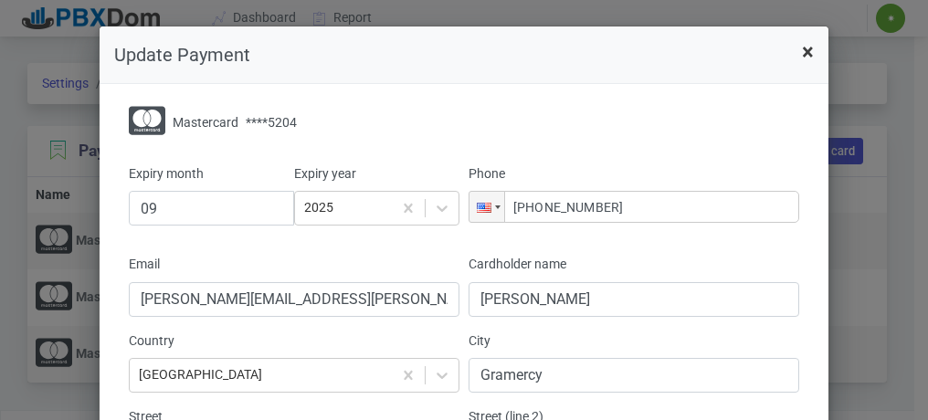
click at [802, 54] on span "×" at bounding box center [808, 52] width 12 height 26
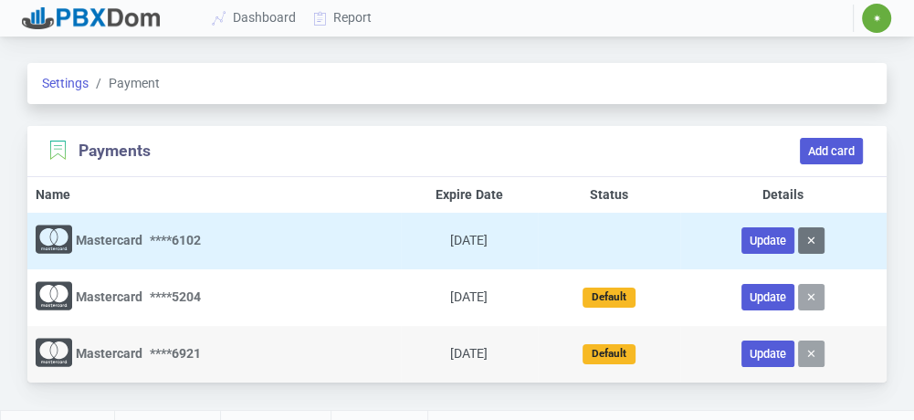
click at [115, 245] on span "mastercard" at bounding box center [109, 240] width 67 height 15
click at [773, 237] on button "Update" at bounding box center [767, 240] width 53 height 26
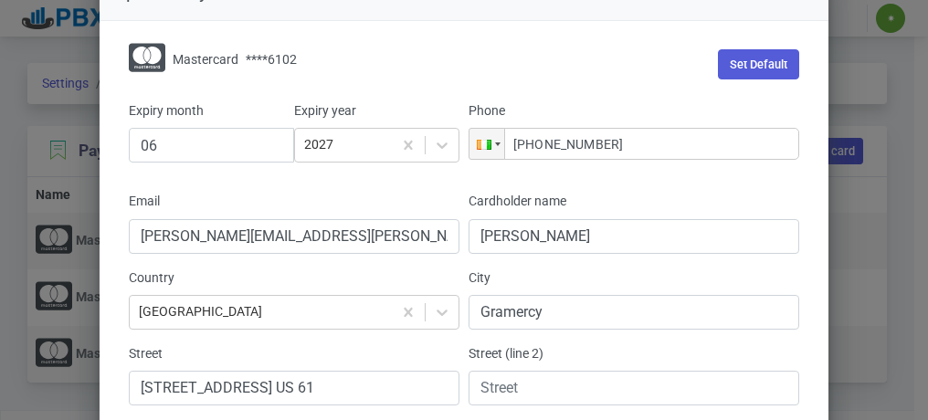
scroll to position [59, 0]
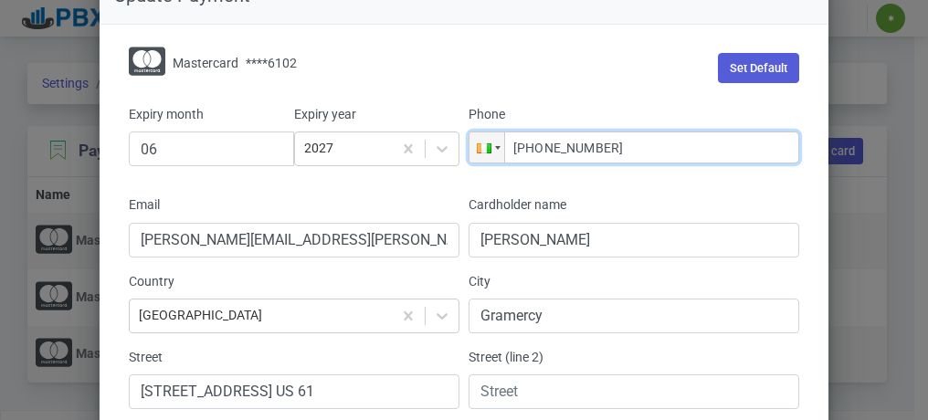
click at [631, 143] on input "+225 20 62 17 3" at bounding box center [633, 147] width 331 height 32
drag, startPoint x: 630, startPoint y: 145, endPoint x: 438, endPoint y: 157, distance: 192.1
click at [439, 157] on div "Expiry month 06 Expiry year 2027 Phone Phone +225 20 62 17 3 Email carrie.proch…" at bounding box center [463, 302] width 679 height 394
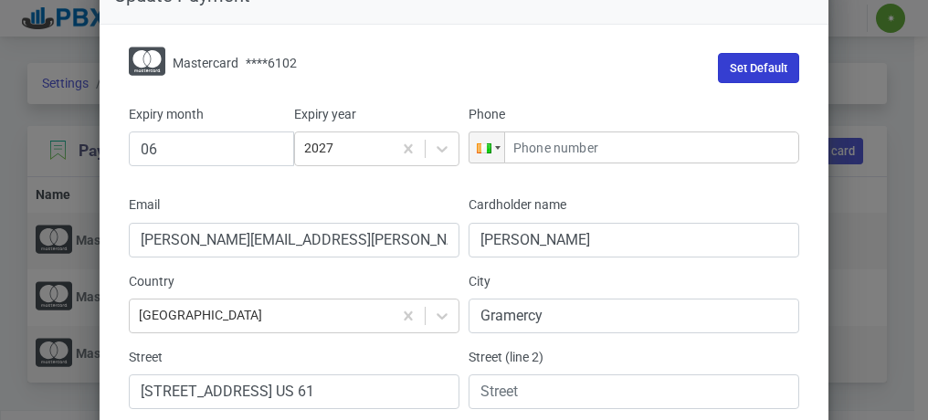
click at [742, 68] on button "Set Default" at bounding box center [758, 68] width 81 height 30
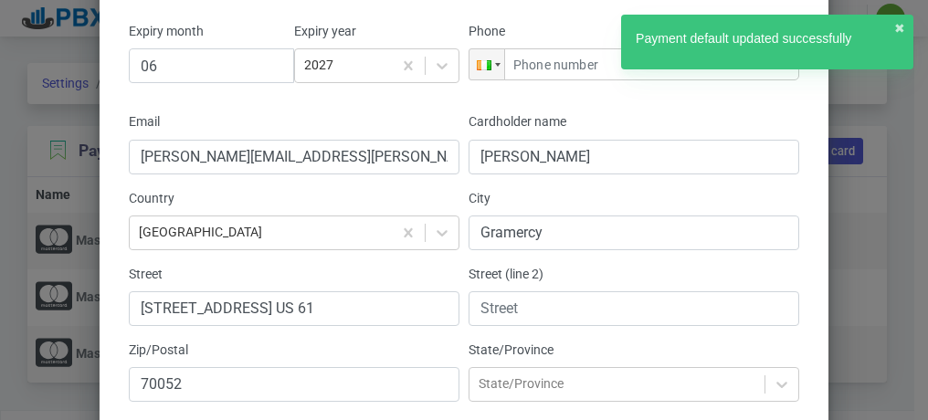
scroll to position [242, 0]
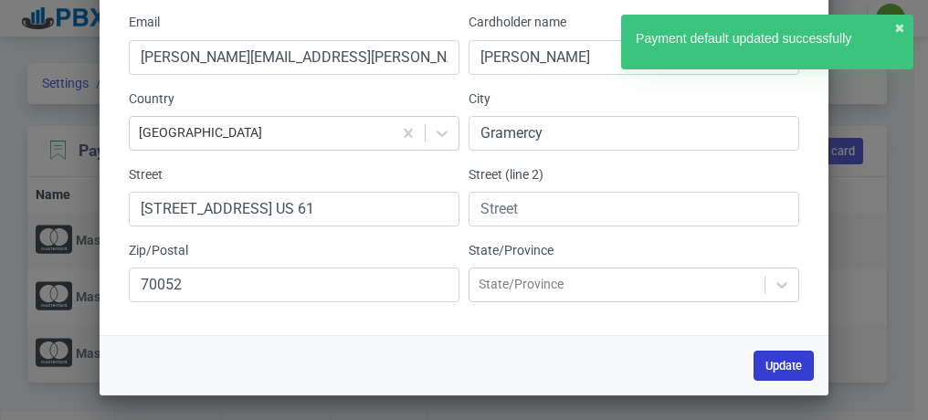
click at [763, 371] on button "Update" at bounding box center [783, 366] width 60 height 30
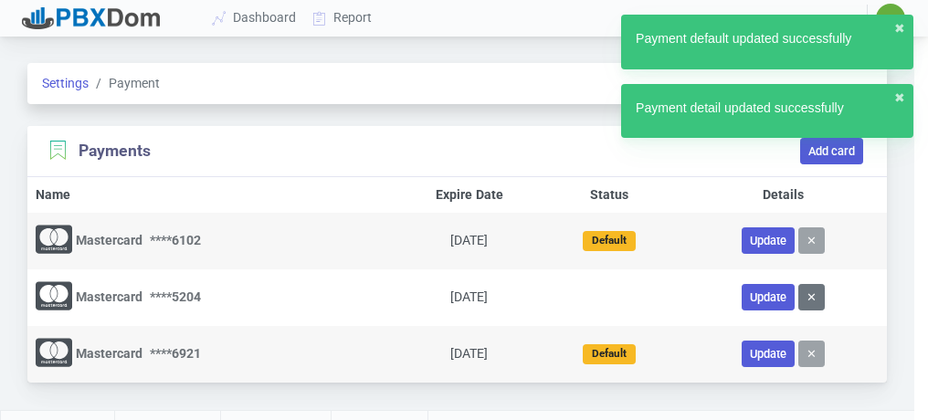
scroll to position [202, 0]
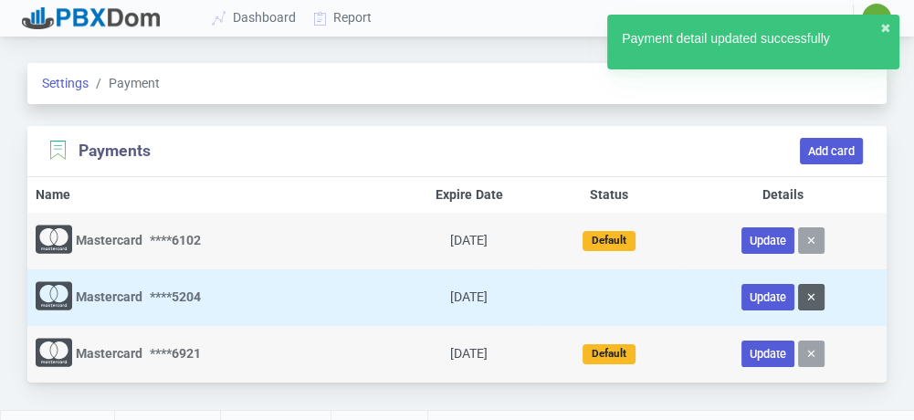
click at [811, 294] on button "✕" at bounding box center [811, 297] width 26 height 26
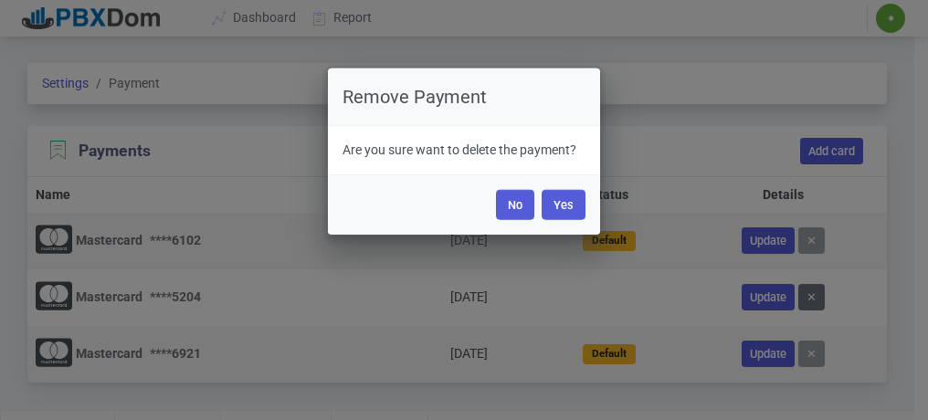
drag, startPoint x: 568, startPoint y: 200, endPoint x: 586, endPoint y: 295, distance: 96.7
click at [568, 204] on button "Yes" at bounding box center [563, 205] width 44 height 30
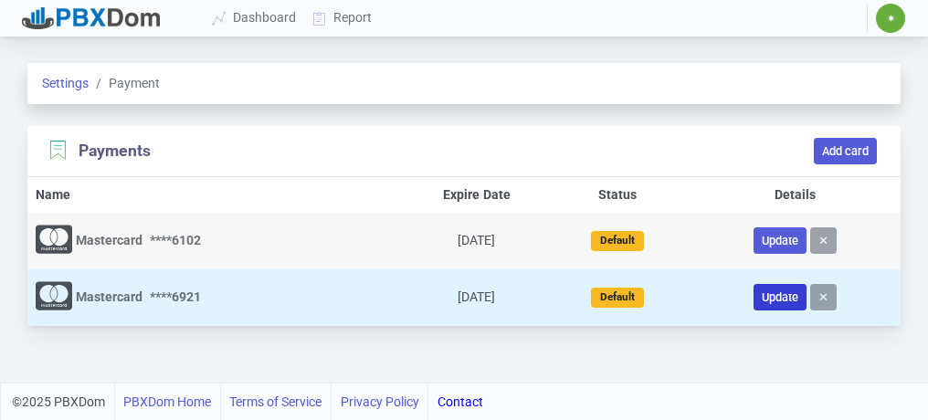
click at [771, 296] on button "Update" at bounding box center [779, 297] width 53 height 26
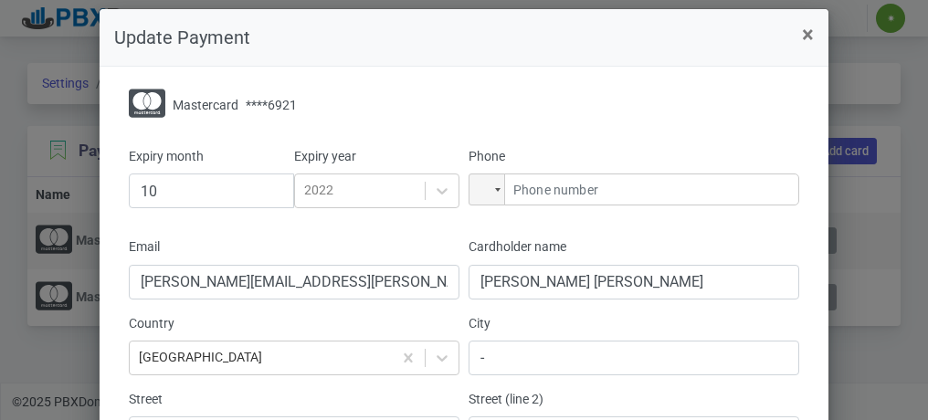
scroll to position [0, 0]
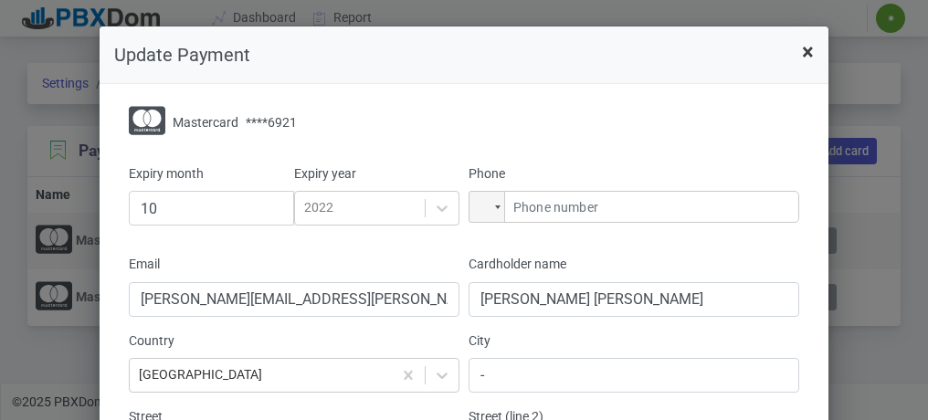
click at [802, 50] on span "×" at bounding box center [808, 52] width 12 height 26
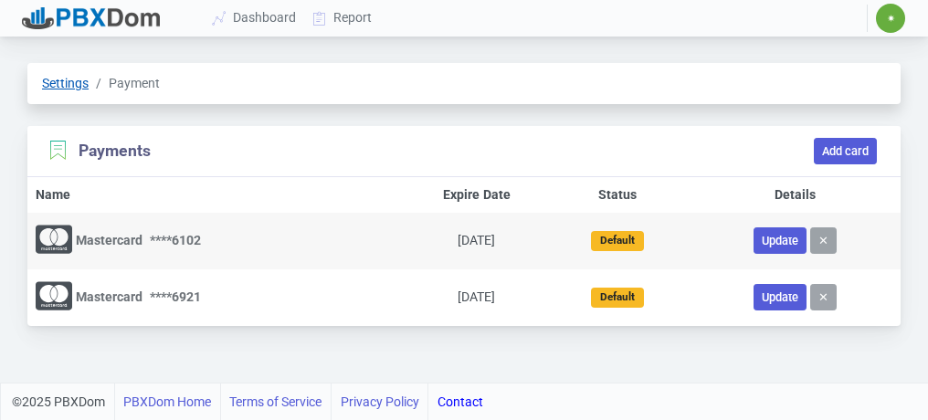
click at [68, 84] on link "Settings" at bounding box center [65, 83] width 47 height 15
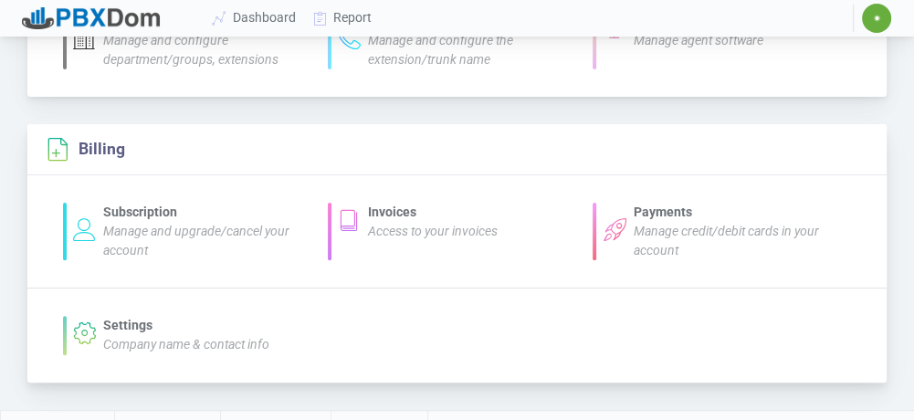
scroll to position [365, 0]
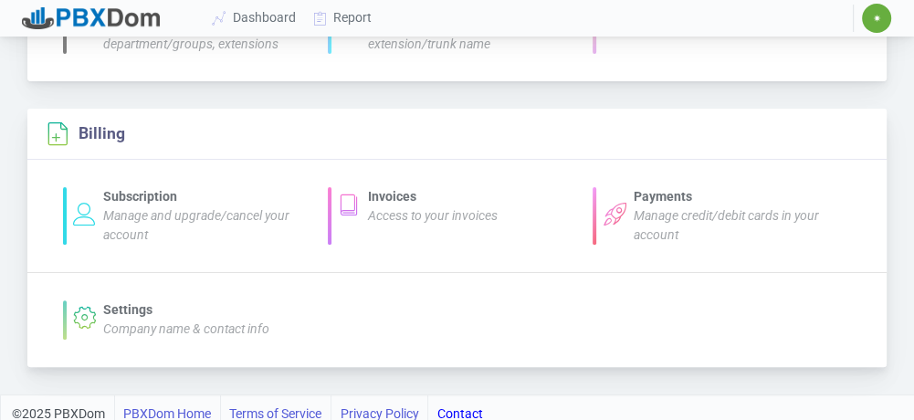
click at [689, 204] on div "Payments" at bounding box center [737, 196] width 207 height 19
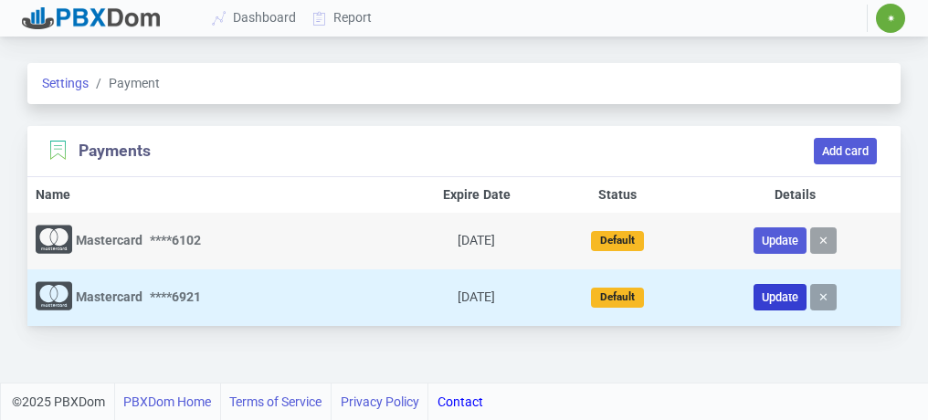
click at [773, 292] on button "Update" at bounding box center [779, 297] width 53 height 26
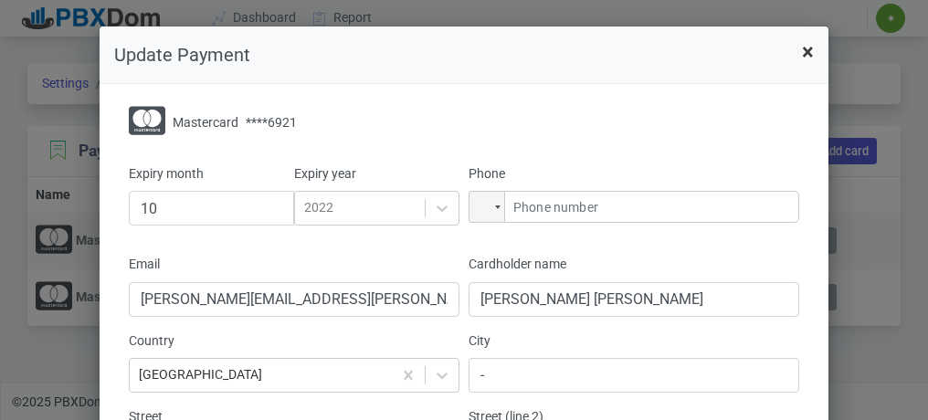
click at [802, 52] on span "×" at bounding box center [808, 52] width 12 height 26
